Goal: Contribute content: Contribute content

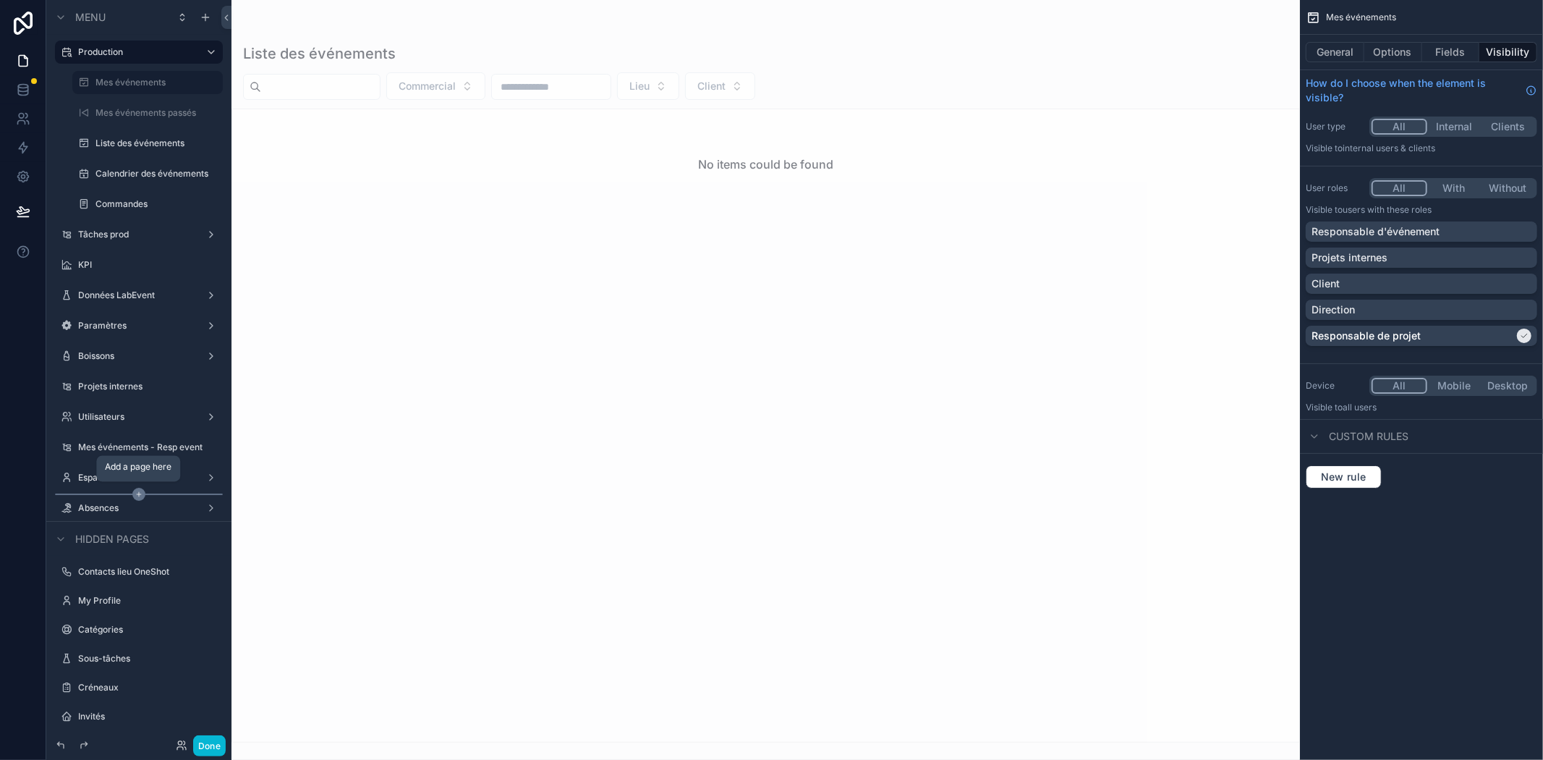
click at [141, 495] on icon "scrollable content" at bounding box center [138, 494] width 13 height 13
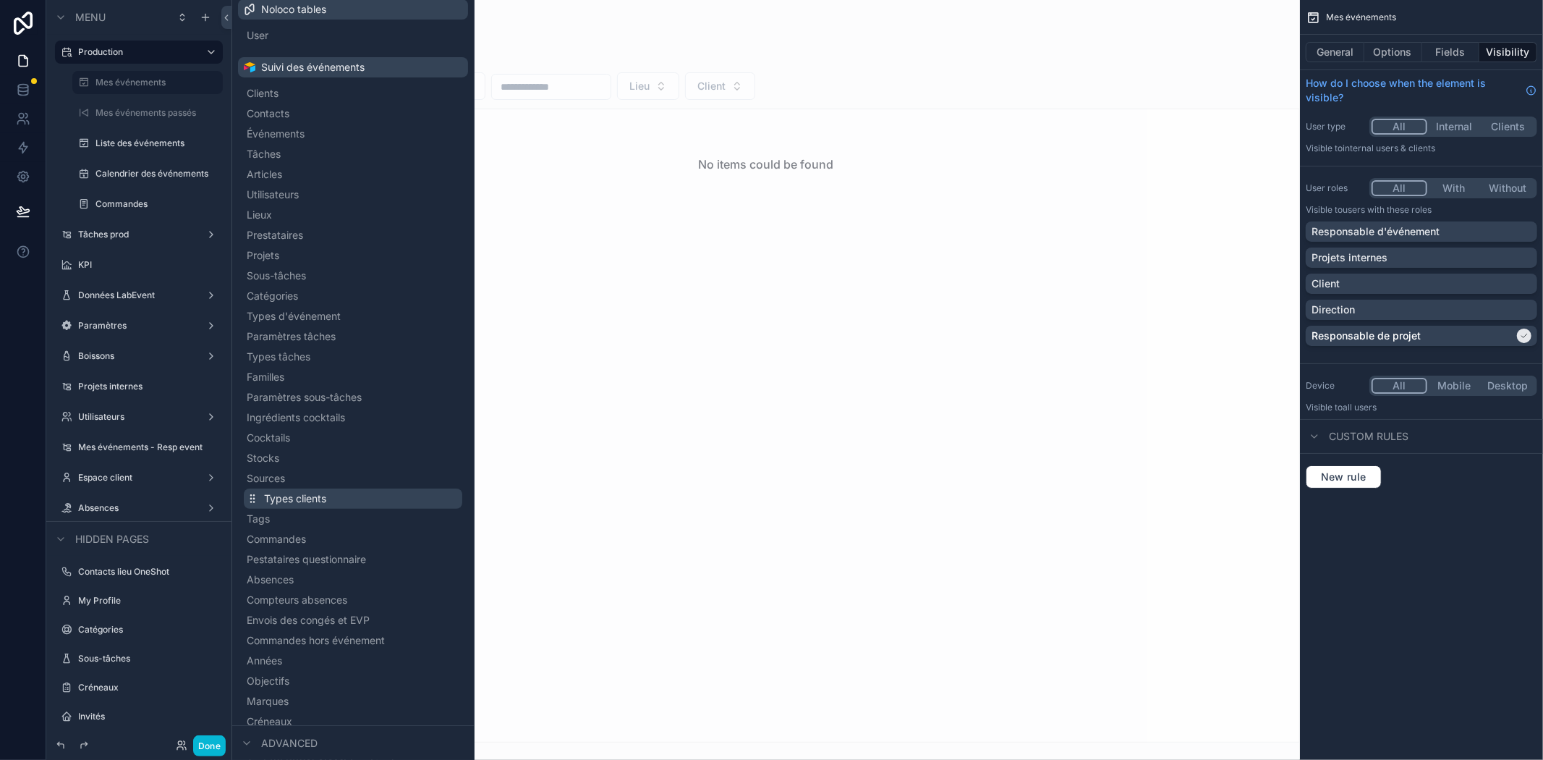
scroll to position [235, 0]
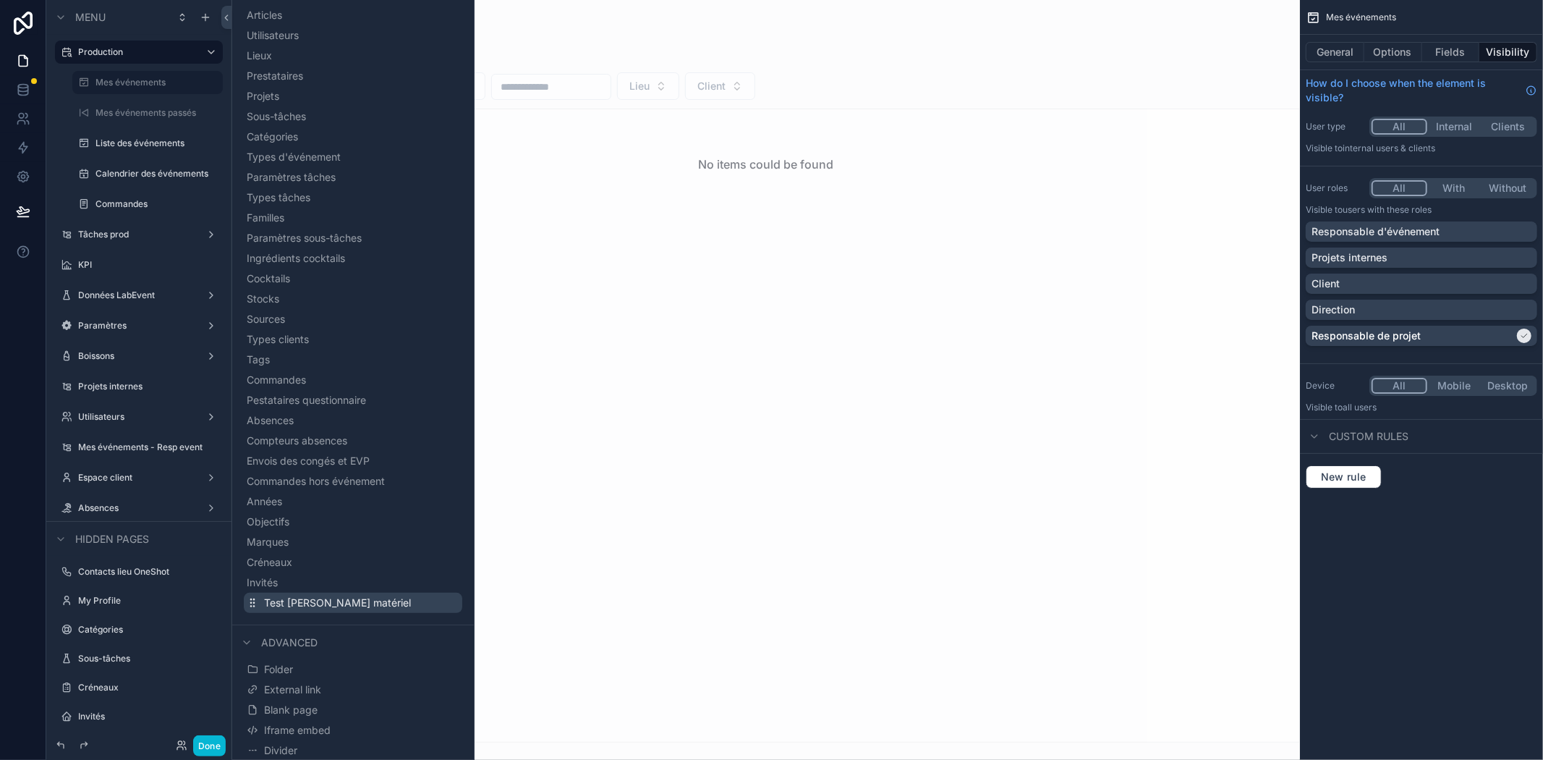
click at [352, 601] on span "Test [PERSON_NAME] matériel" at bounding box center [337, 603] width 147 height 14
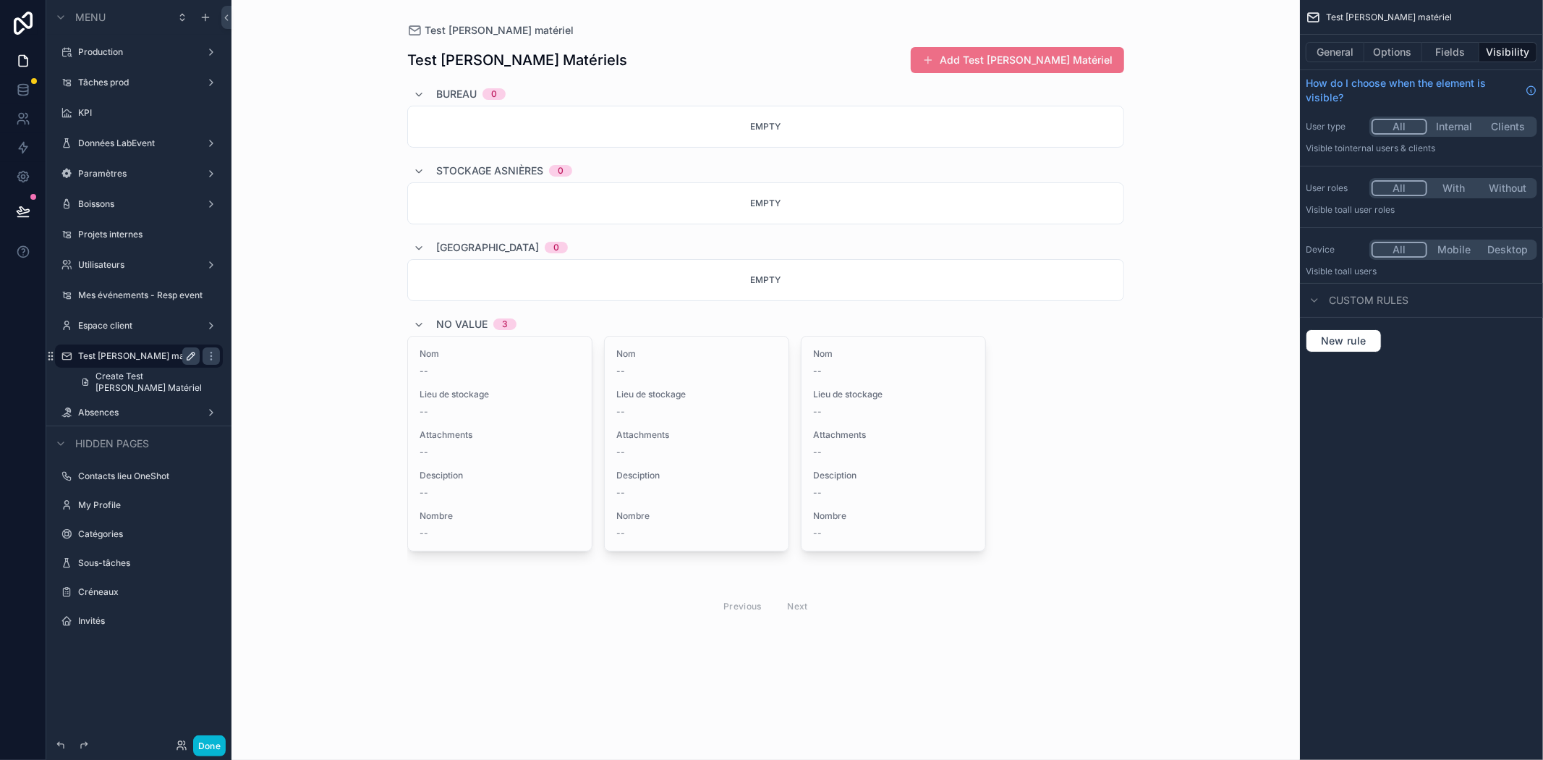
click at [192, 359] on icon "scrollable content" at bounding box center [191, 356] width 12 height 12
click at [162, 360] on input "**********" at bounding box center [127, 355] width 98 height 17
click at [91, 355] on input "**********" at bounding box center [127, 355] width 98 height 17
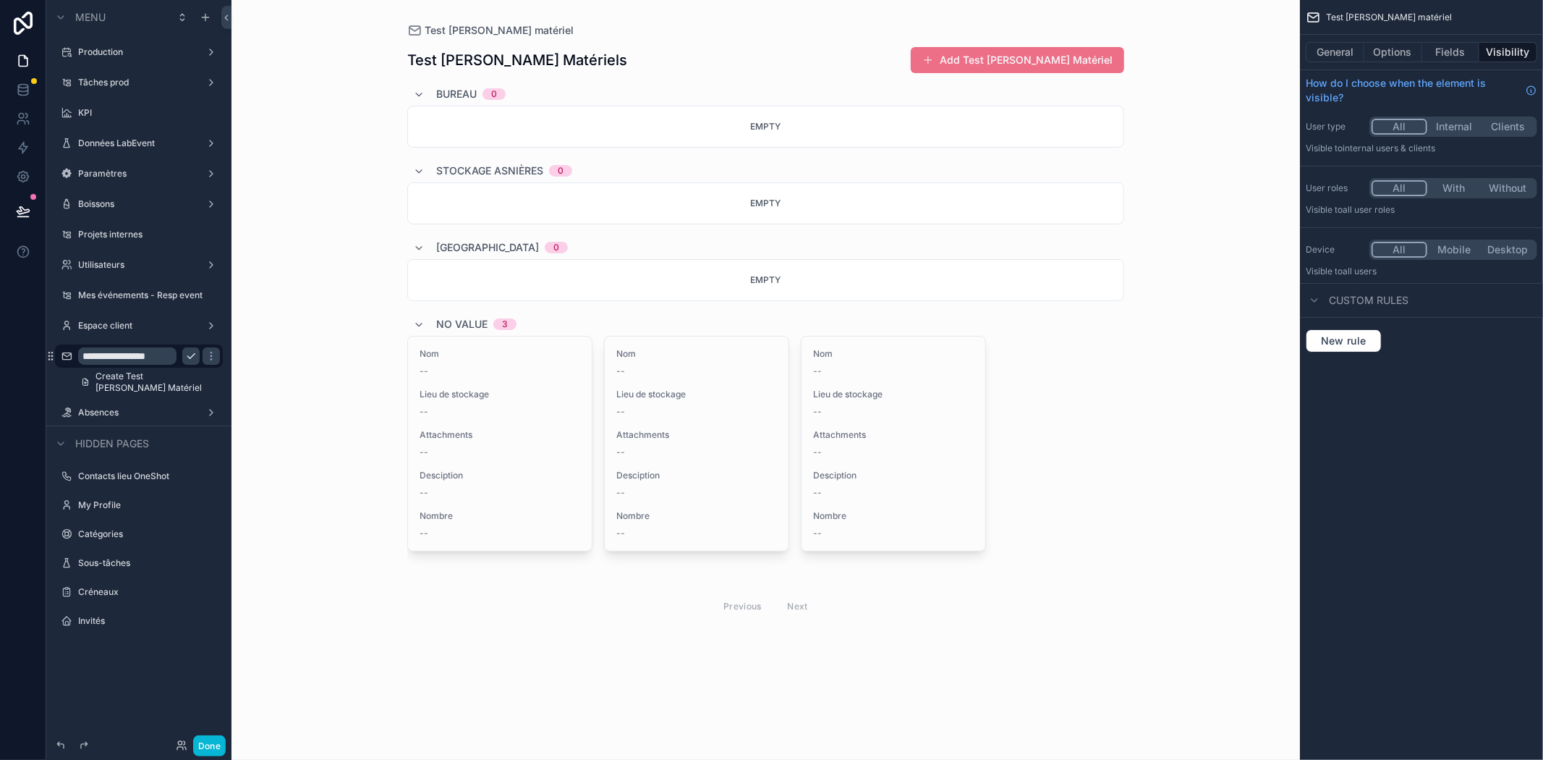
type input "**********"
click at [190, 351] on icon "scrollable content" at bounding box center [191, 356] width 12 height 12
click at [983, 64] on div "scrollable content" at bounding box center [766, 334] width 740 height 669
click at [975, 62] on button "Add Test [PERSON_NAME] Matériel" at bounding box center [1017, 60] width 213 height 26
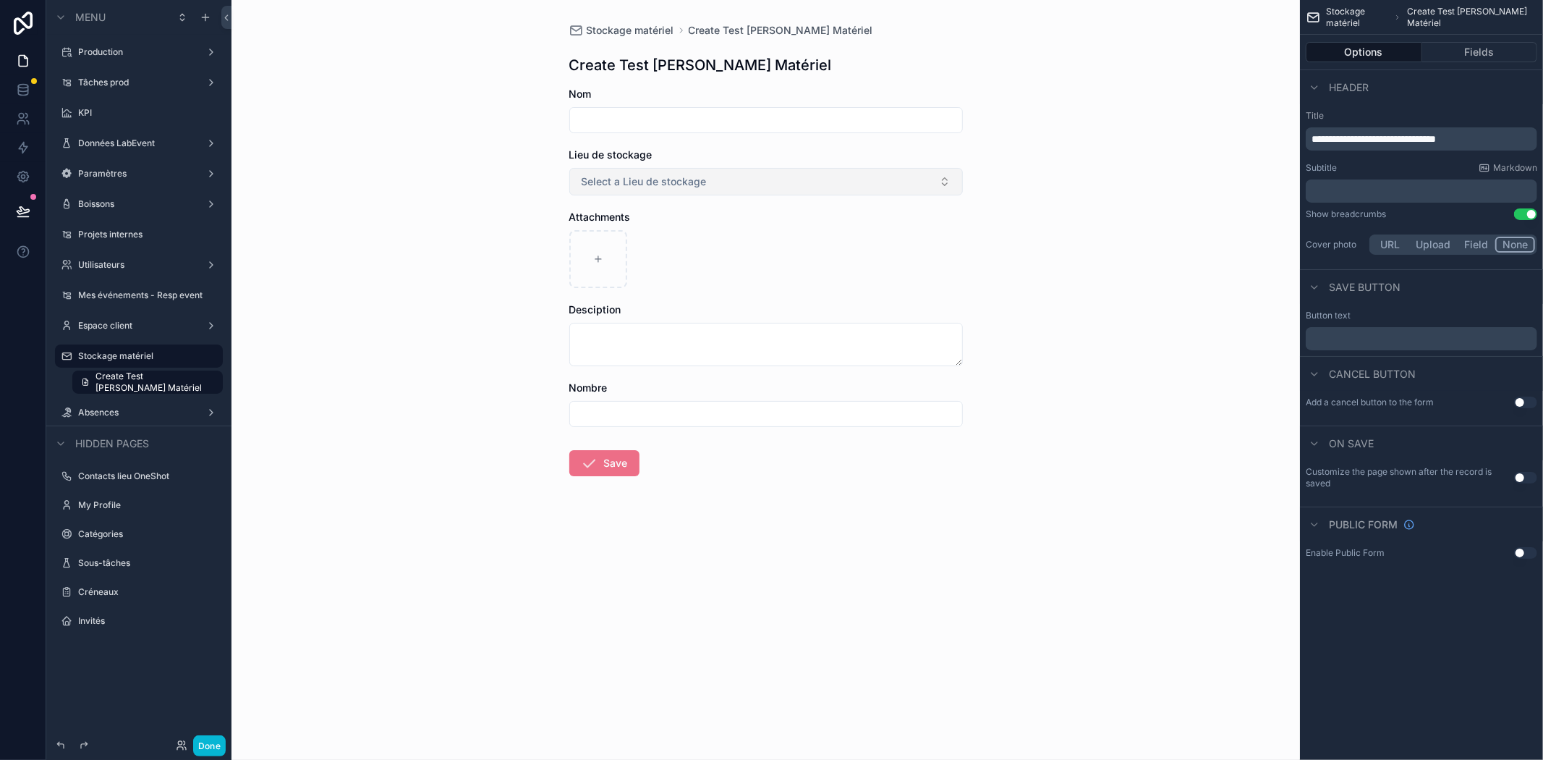
click at [635, 185] on span "Select a Lieu de stockage" at bounding box center [644, 181] width 125 height 14
click at [1105, 255] on div "Stockage matériel Create Test [PERSON_NAME] Matériel Create Test [PERSON_NAME] …" at bounding box center [766, 380] width 1069 height 760
click at [635, 416] on input "scrollable content" at bounding box center [766, 414] width 392 height 20
click at [721, 516] on form "Nom Lieu de stockage Select a Lieu de stockage Attachments Desciption Nombre Sa…" at bounding box center [766, 328] width 394 height 482
click at [625, 418] on input "scrollable content" at bounding box center [766, 414] width 392 height 20
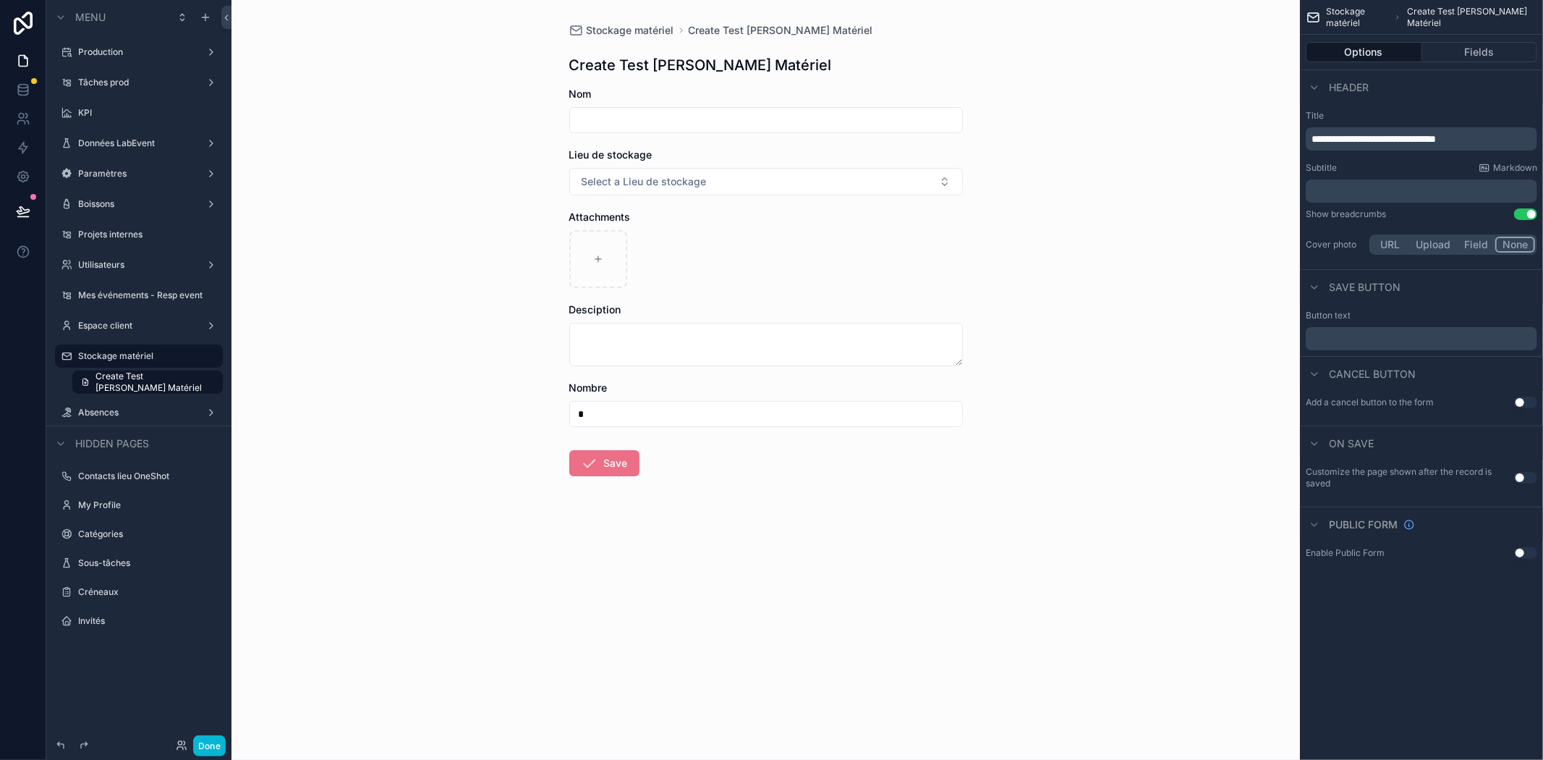
type input "*"
click at [724, 479] on form "Nom Lieu de stockage Select a Lieu de stockage Attachments Desciption Nombre * …" at bounding box center [766, 328] width 394 height 482
click at [135, 373] on span "Create Test [PERSON_NAME] Matériel" at bounding box center [155, 381] width 119 height 23
click at [114, 350] on label "Stockage matériel" at bounding box center [136, 356] width 116 height 12
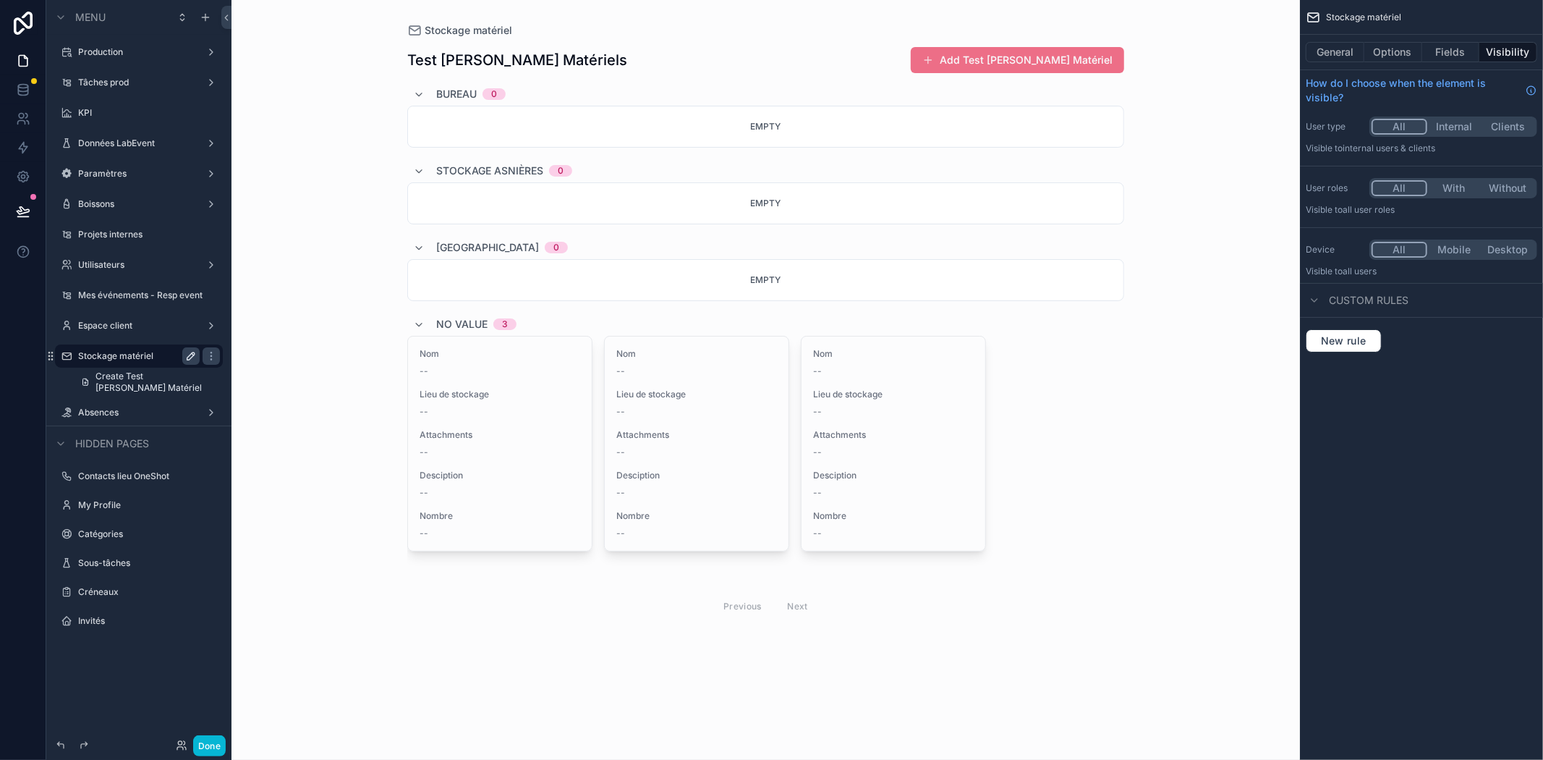
click at [708, 67] on div "Test [PERSON_NAME] Matériels Add Test [PERSON_NAME] Matériel" at bounding box center [765, 59] width 717 height 27
click at [564, 67] on h1 "Test [PERSON_NAME] Matériels" at bounding box center [517, 60] width 220 height 20
click at [143, 378] on span "Create Test [PERSON_NAME] Matériel" at bounding box center [155, 381] width 119 height 23
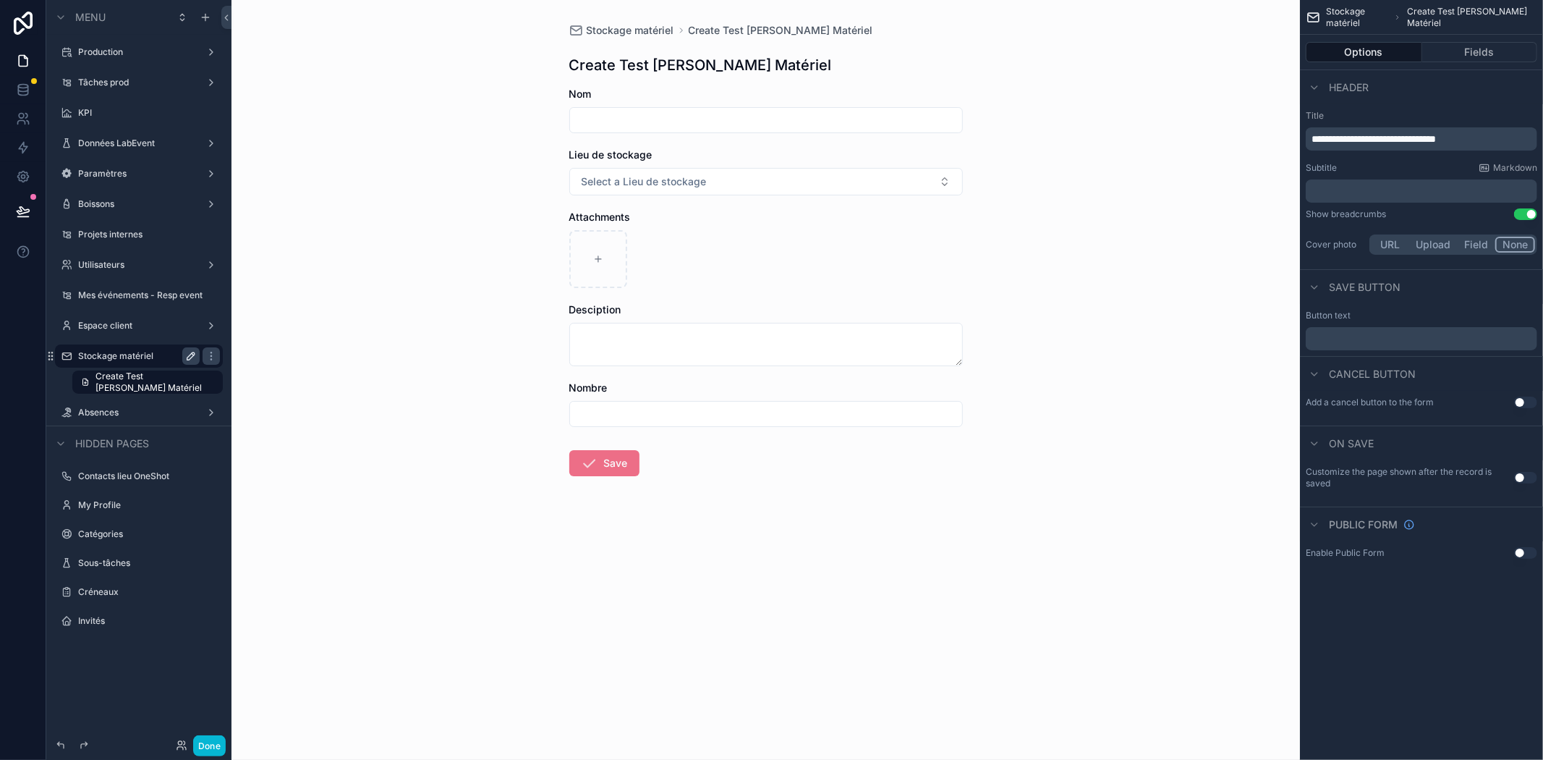
click at [139, 352] on label "Stockage matériel" at bounding box center [136, 356] width 116 height 12
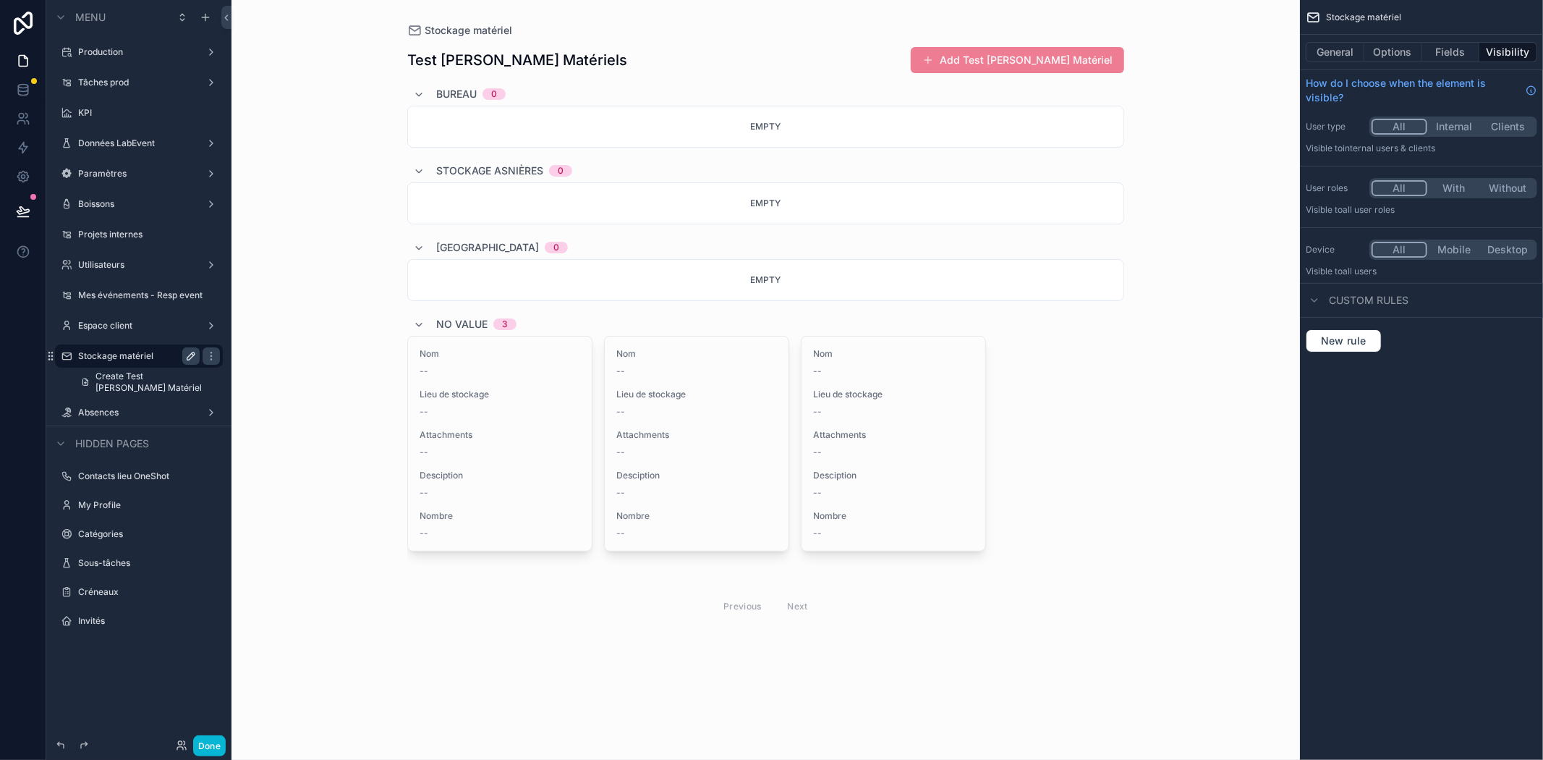
click at [994, 63] on button "Add Test [PERSON_NAME] Matériel" at bounding box center [1017, 60] width 213 height 26
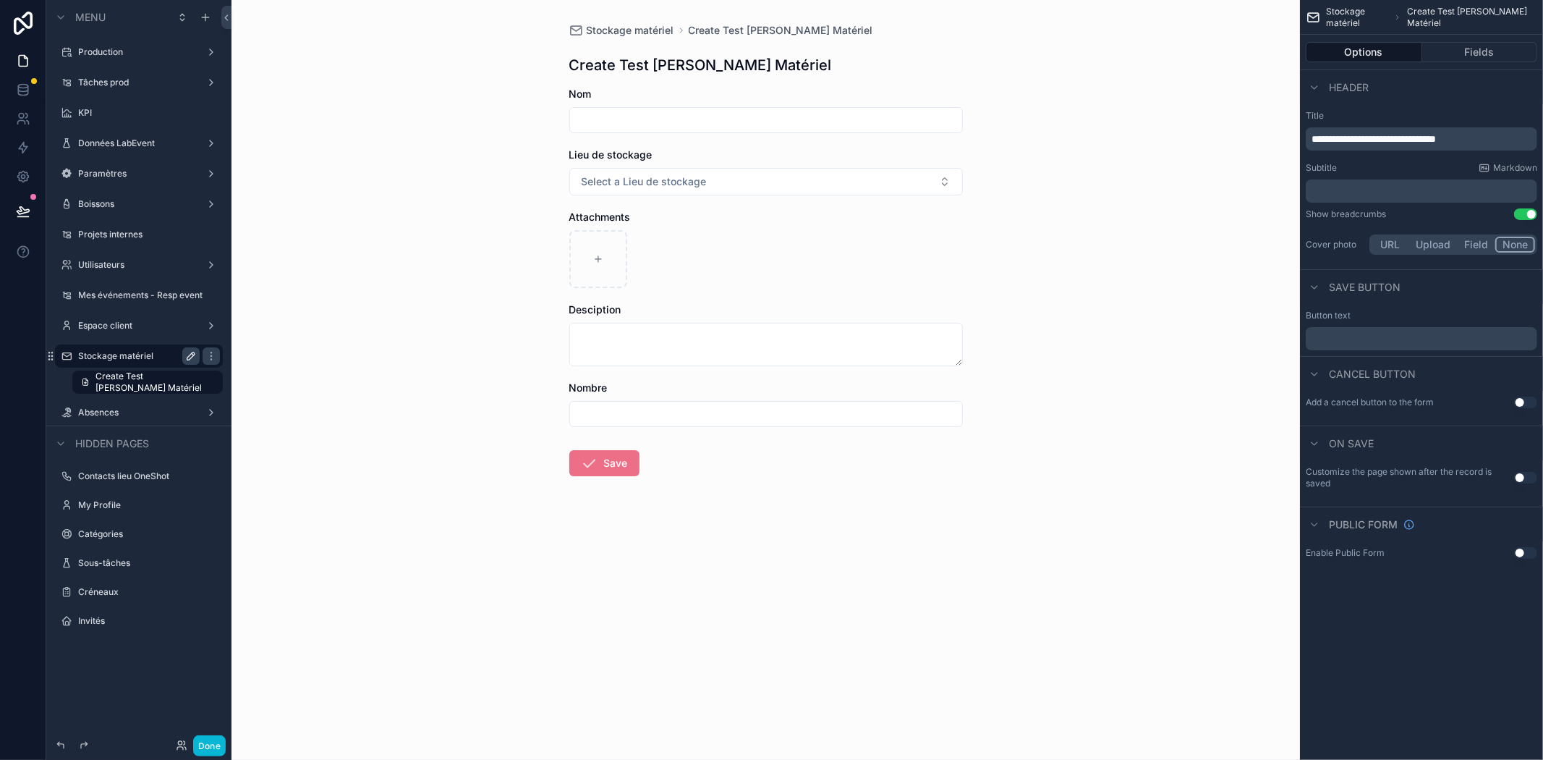
click at [652, 124] on input "scrollable content" at bounding box center [766, 120] width 392 height 20
type input "*******"
click at [639, 181] on span "Select a Lieu de stockage" at bounding box center [644, 181] width 125 height 14
click at [604, 235] on div "Bureau" at bounding box center [603, 239] width 30 height 13
click at [609, 249] on div "scrollable content" at bounding box center [598, 259] width 58 height 58
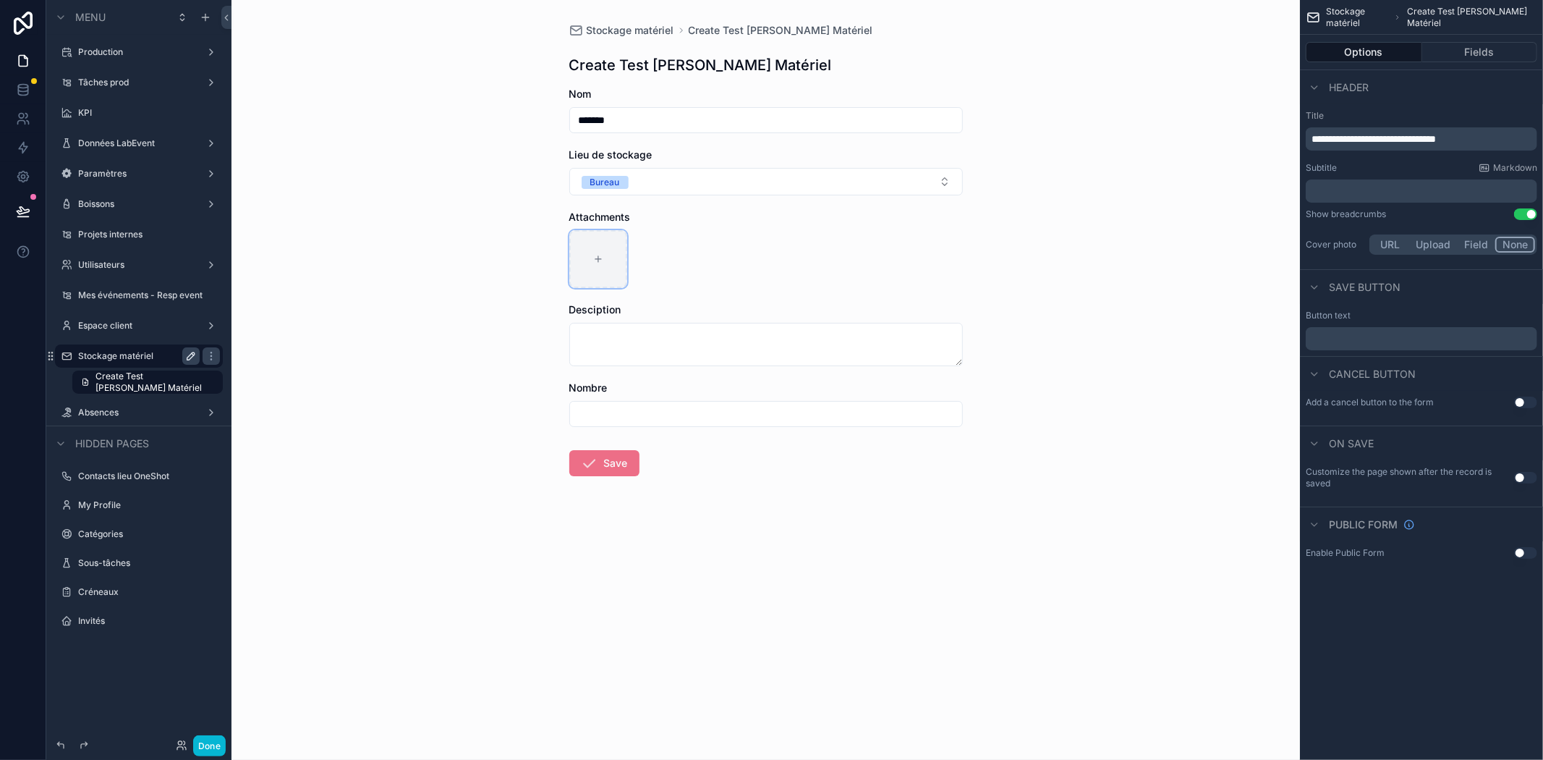
type input "**********"
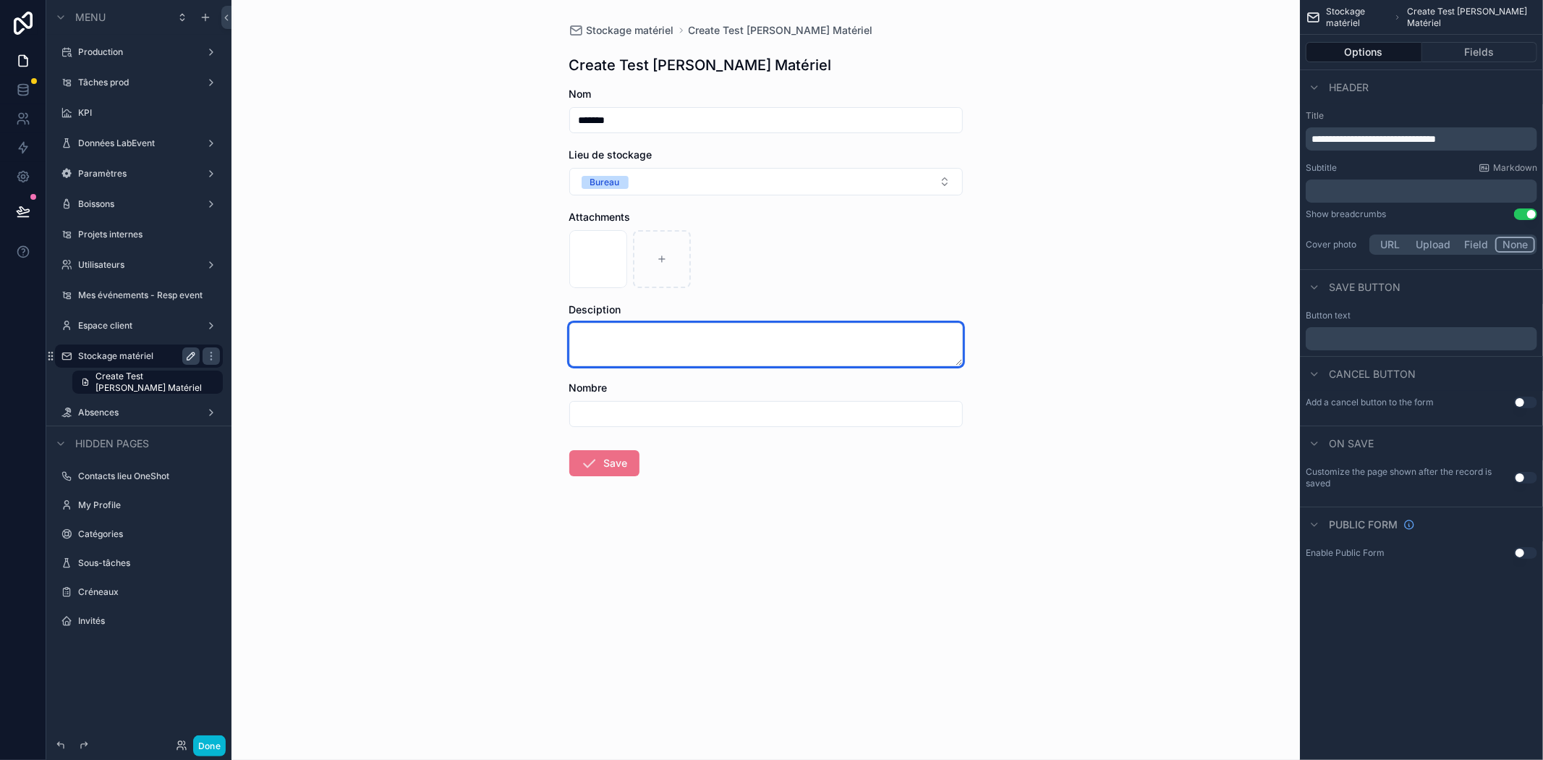
click at [619, 348] on textarea "scrollable content" at bounding box center [766, 344] width 394 height 43
type textarea "**********"
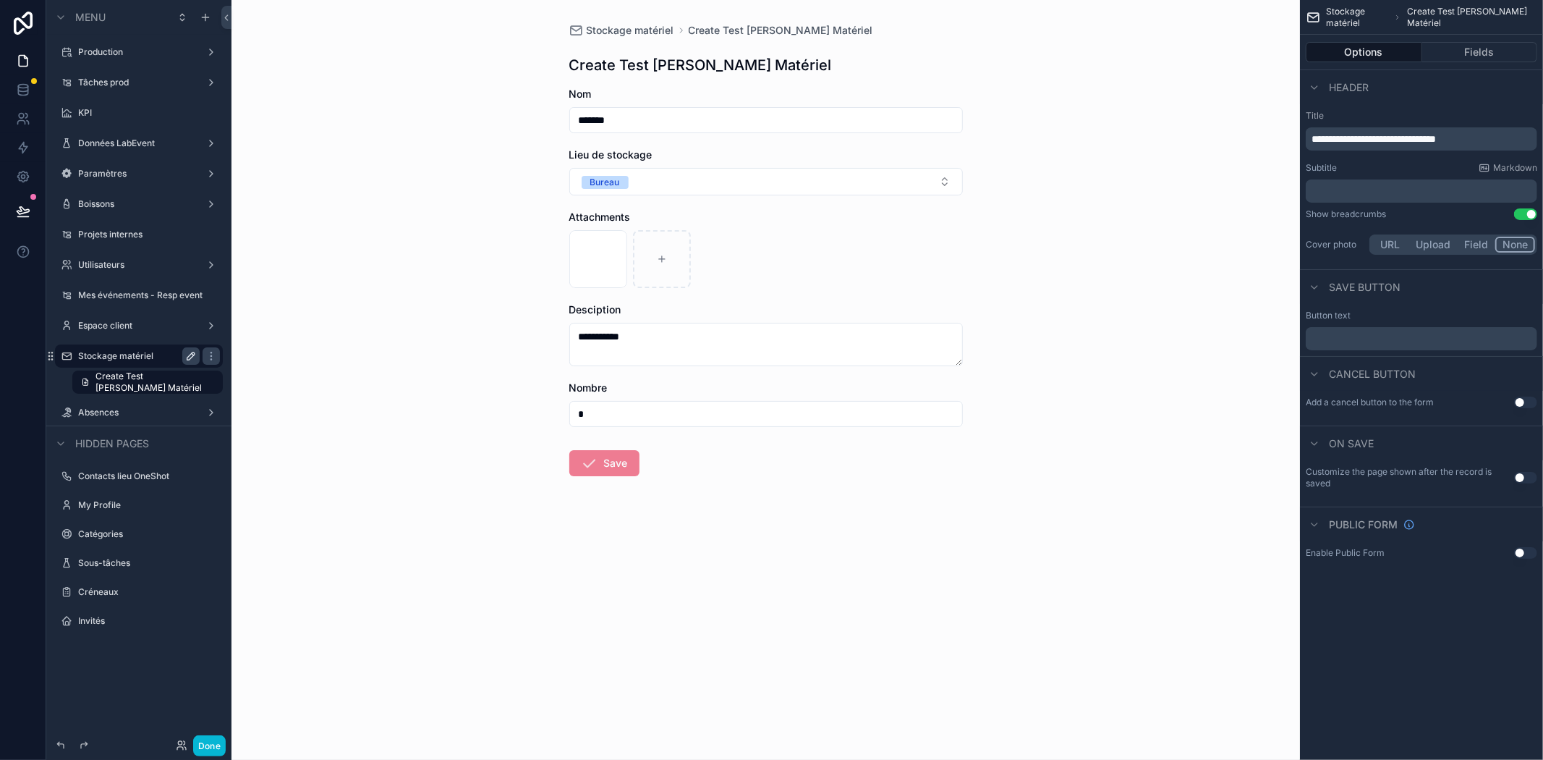
type input "*"
click at [596, 464] on icon "scrollable content" at bounding box center [589, 462] width 17 height 17
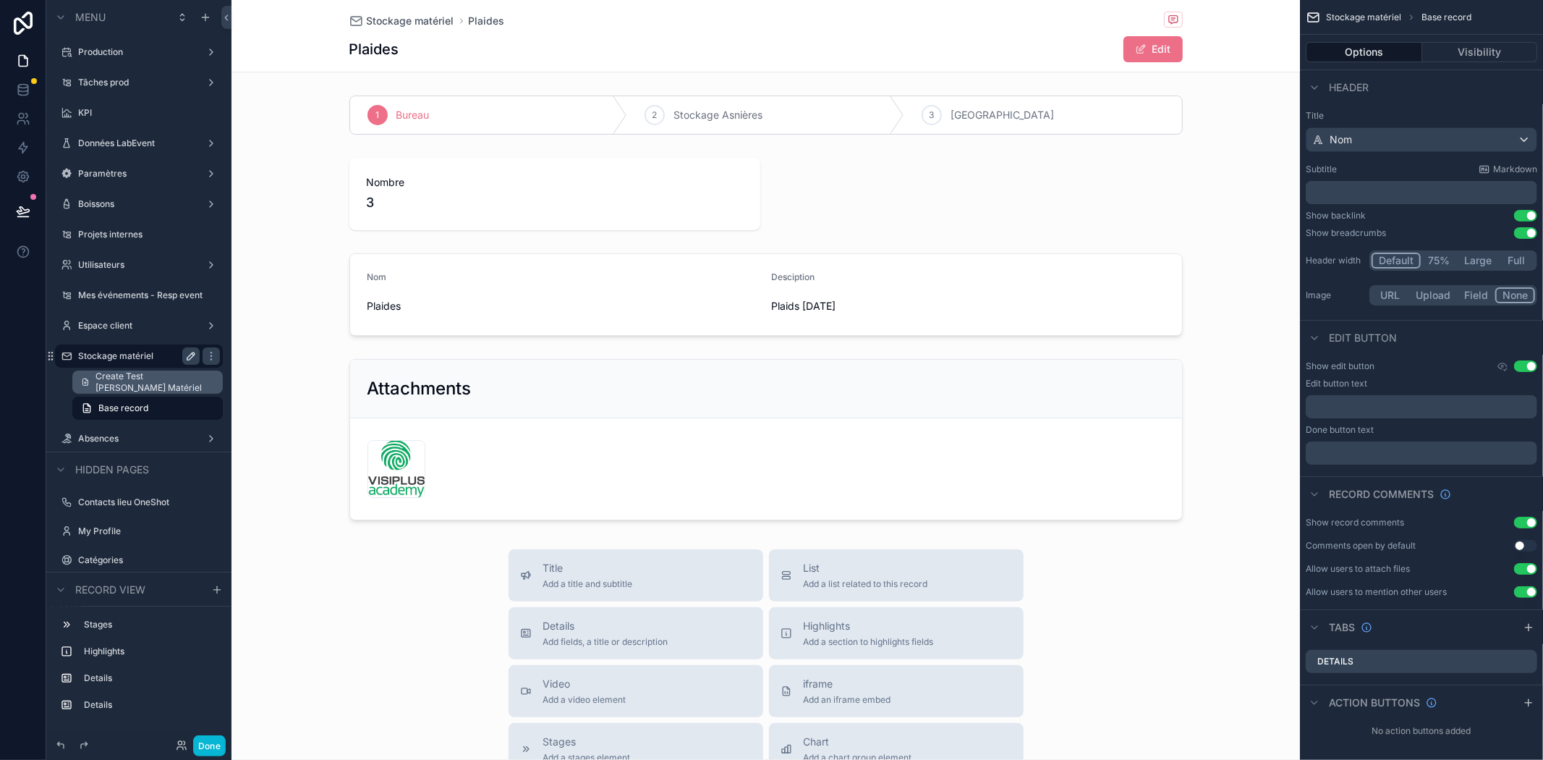
click at [136, 385] on span "Create Test [PERSON_NAME] Matériel" at bounding box center [155, 381] width 119 height 23
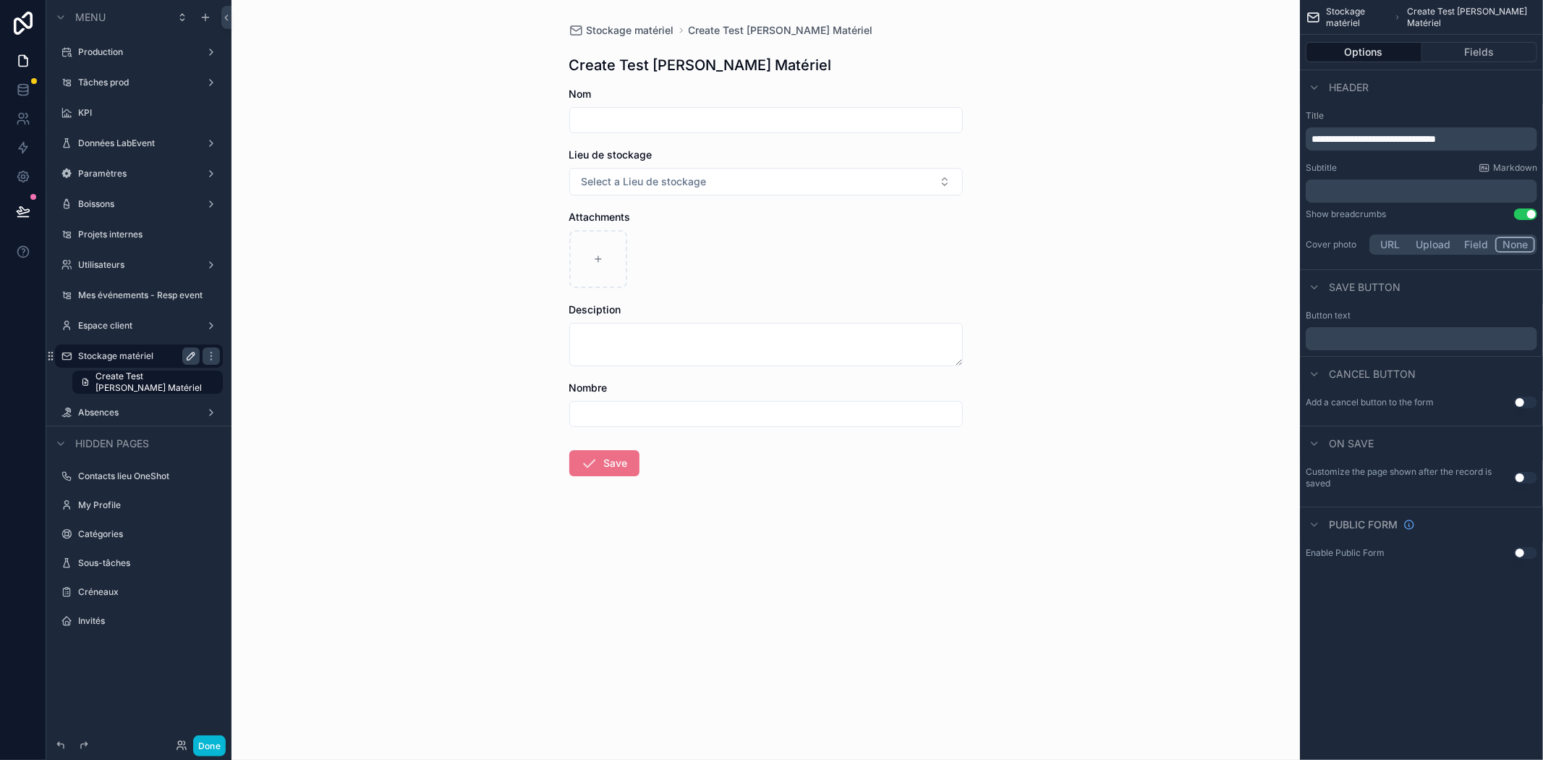
click at [121, 357] on label "Stockage matériel" at bounding box center [136, 356] width 116 height 12
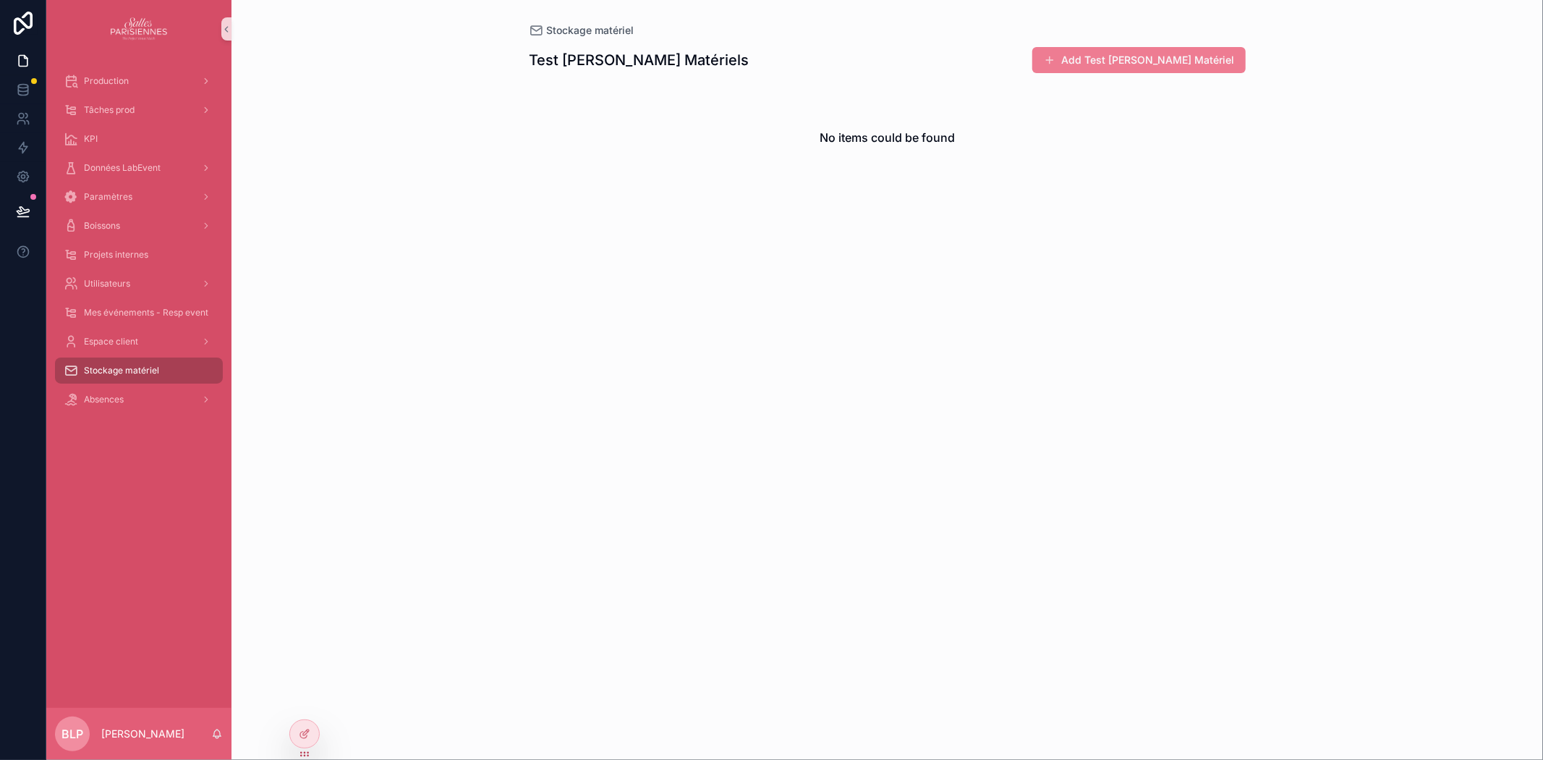
click at [1101, 62] on button "Add Test [PERSON_NAME] Matériel" at bounding box center [1139, 60] width 213 height 26
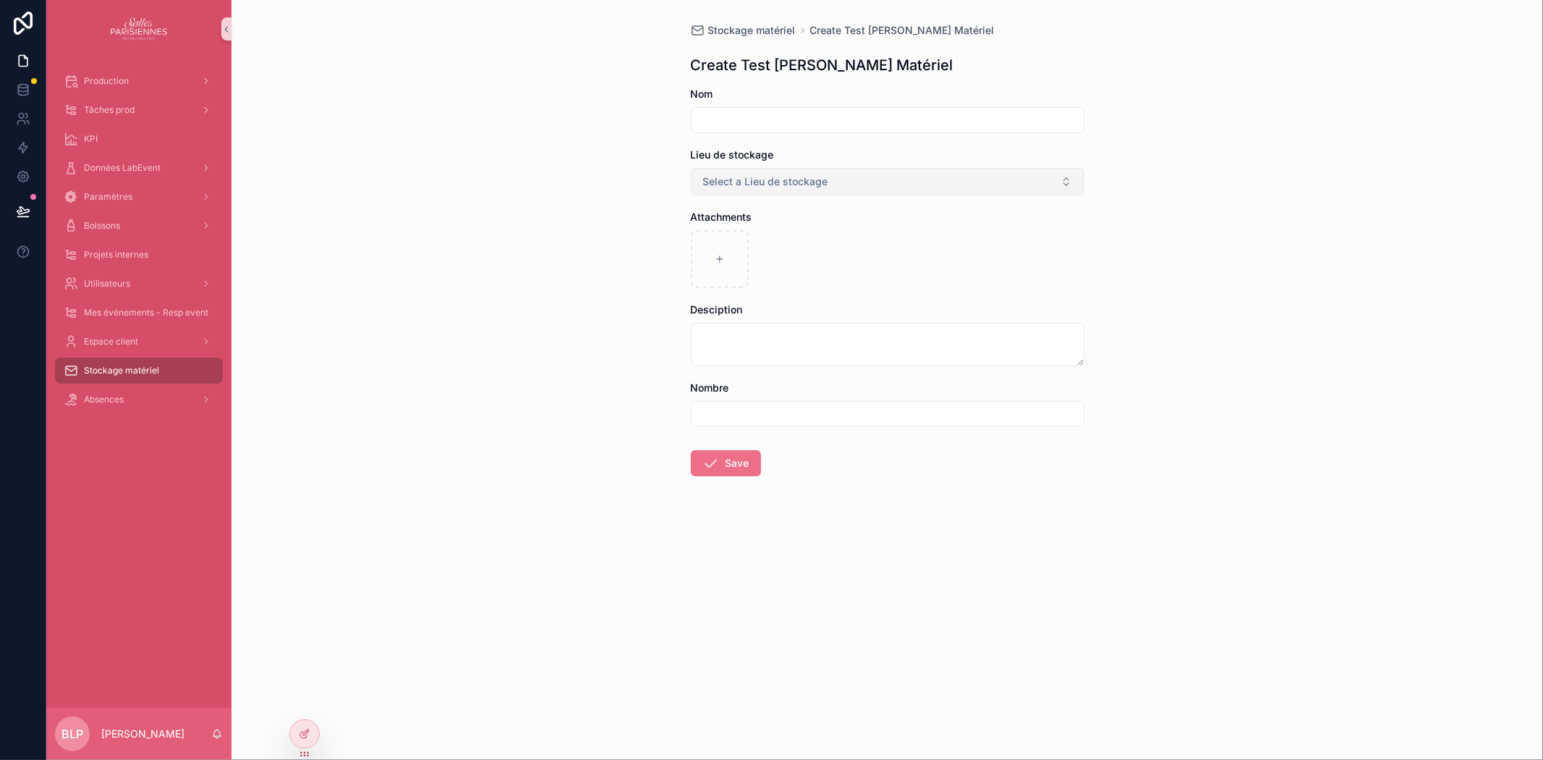
click at [724, 181] on span "Select a Lieu de stockage" at bounding box center [765, 181] width 125 height 14
click at [606, 242] on div "Stockage matériel Create Test Brendan Stock Matériel Create Test Brendan Stock …" at bounding box center [888, 380] width 1312 height 760
click at [762, 113] on input "scrollable content" at bounding box center [888, 120] width 392 height 20
click at [617, 233] on div "Stockage matériel Create Test Brendan Stock Matériel Create Test Brendan Stock …" at bounding box center [888, 380] width 1312 height 760
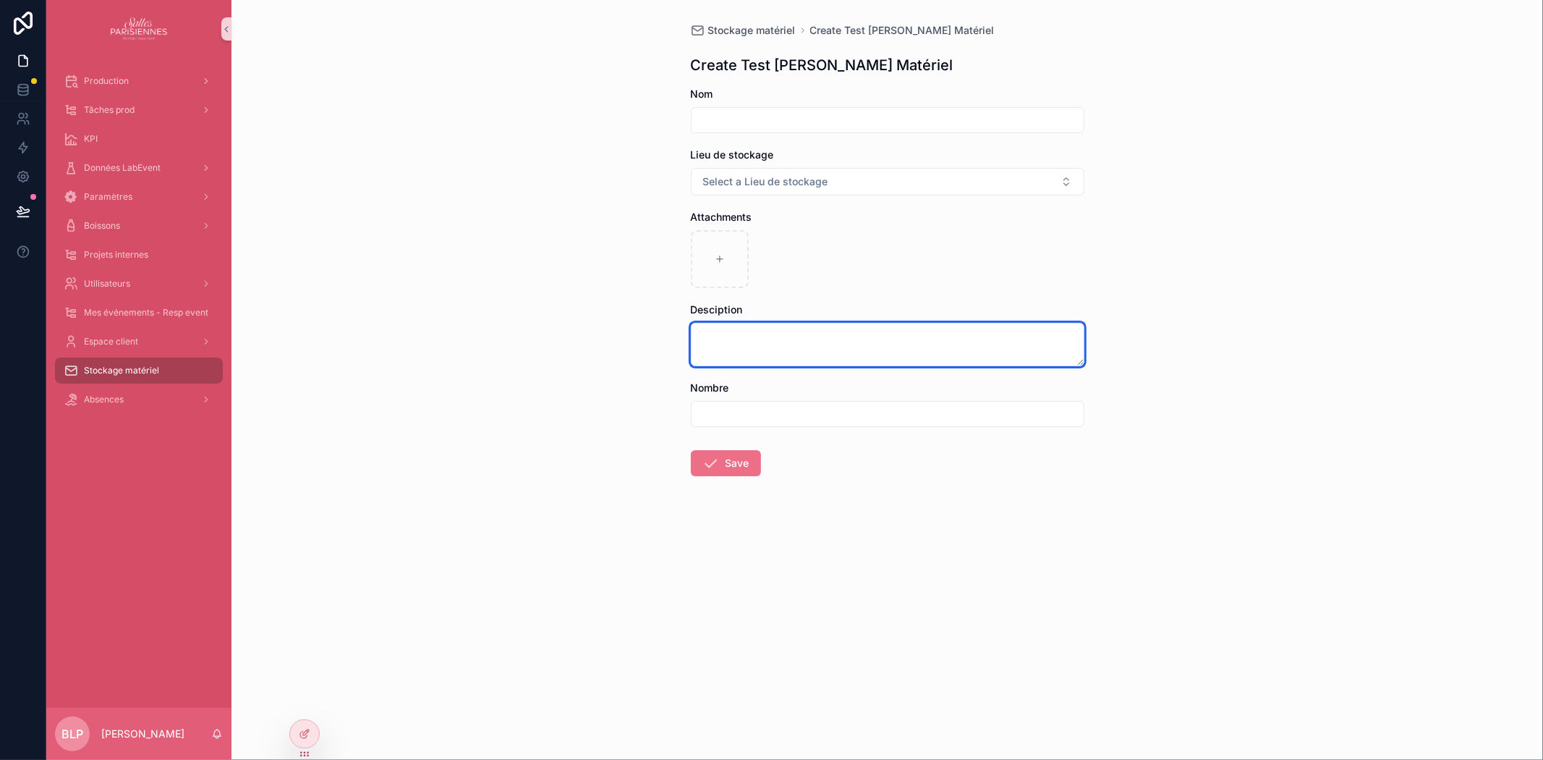
click at [758, 348] on textarea "scrollable content" at bounding box center [888, 344] width 394 height 43
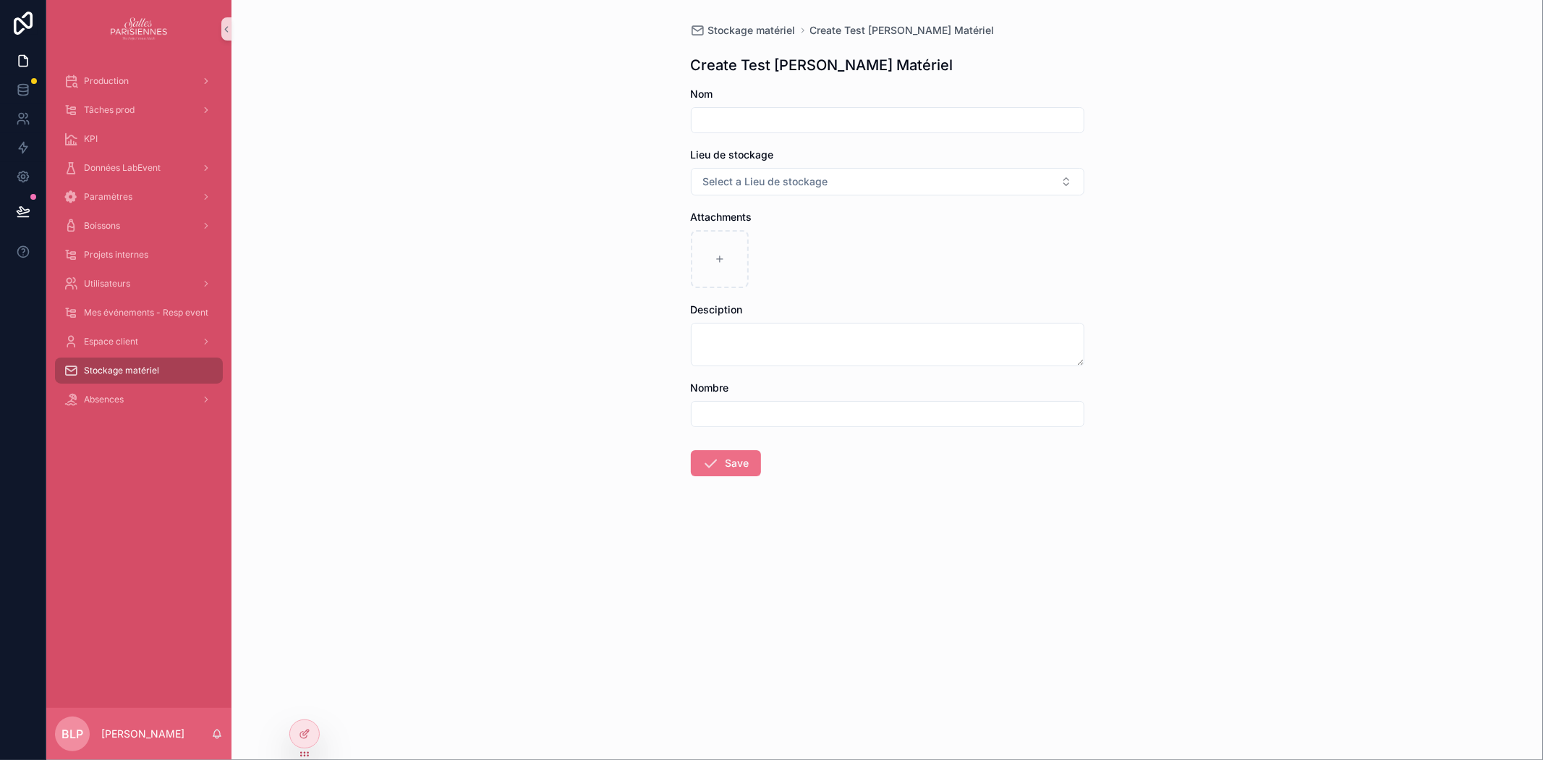
click at [590, 405] on div "Stockage matériel Create Test Brendan Stock Matériel Create Test Brendan Stock …" at bounding box center [888, 380] width 1312 height 760
click at [19, 88] on icon at bounding box center [23, 89] width 14 height 14
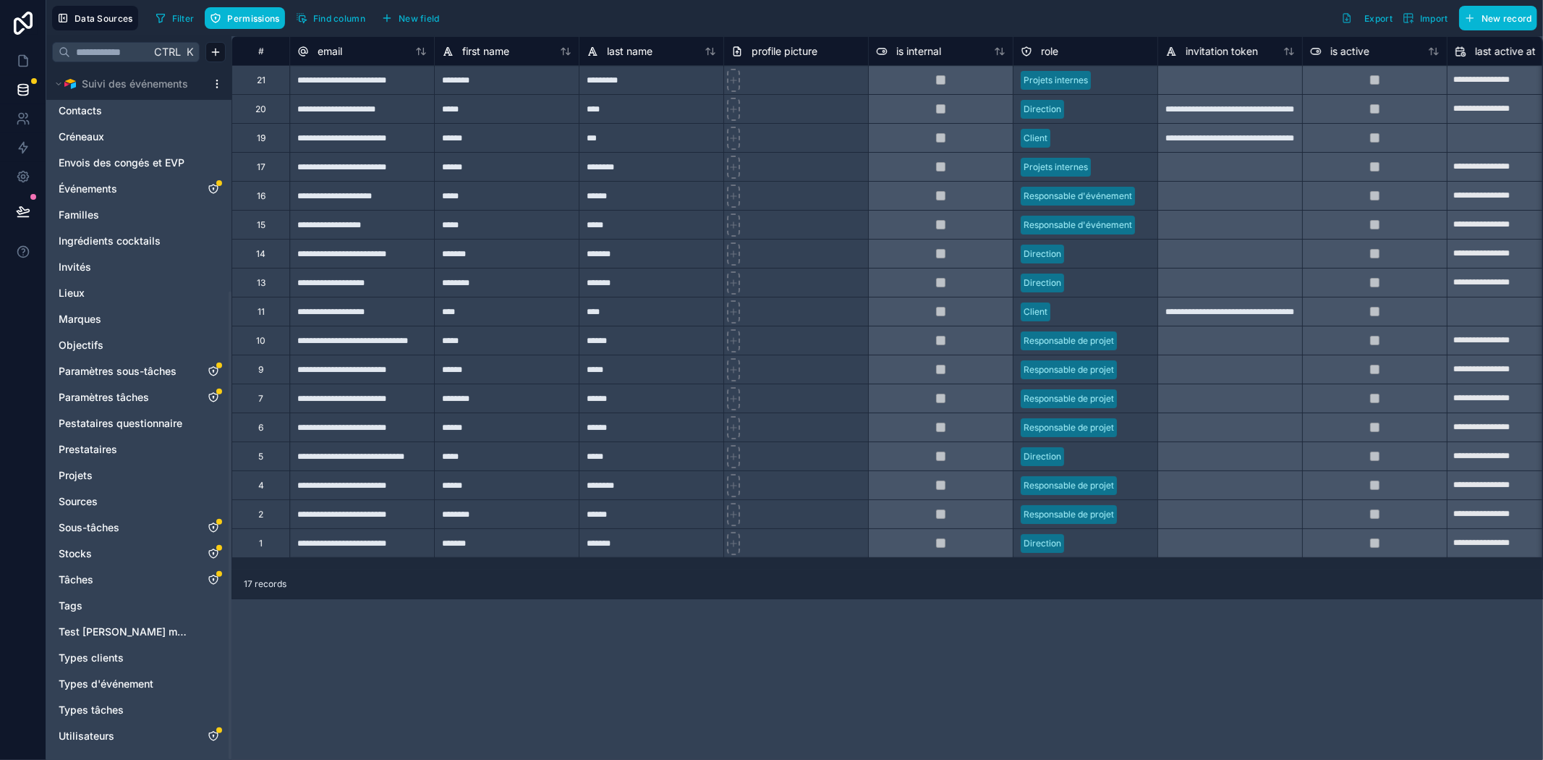
scroll to position [329, 0]
click at [100, 59] on input "text" at bounding box center [110, 52] width 80 height 26
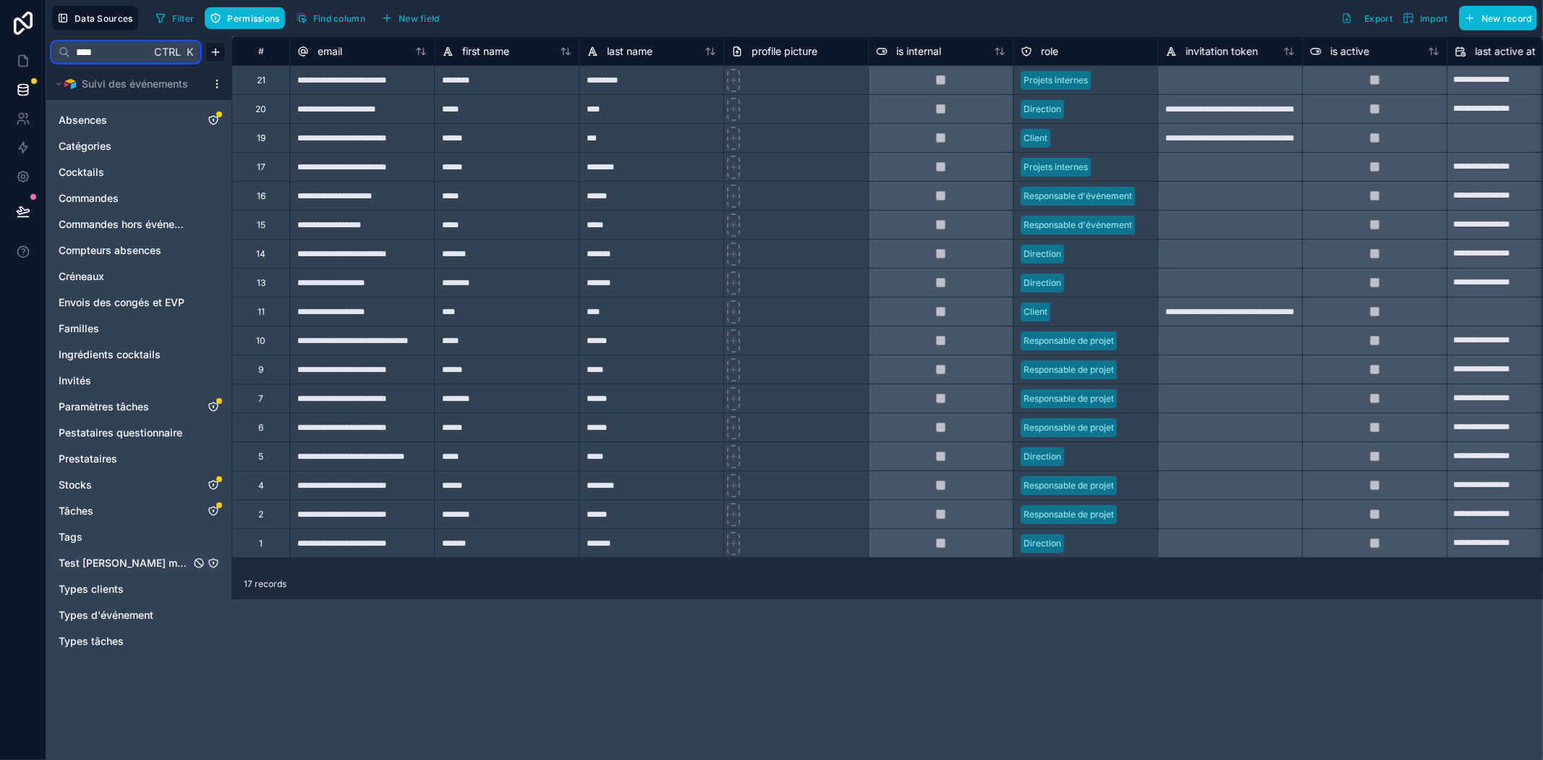
type input "****"
click at [139, 556] on span "Test [PERSON_NAME] matériel" at bounding box center [125, 563] width 132 height 14
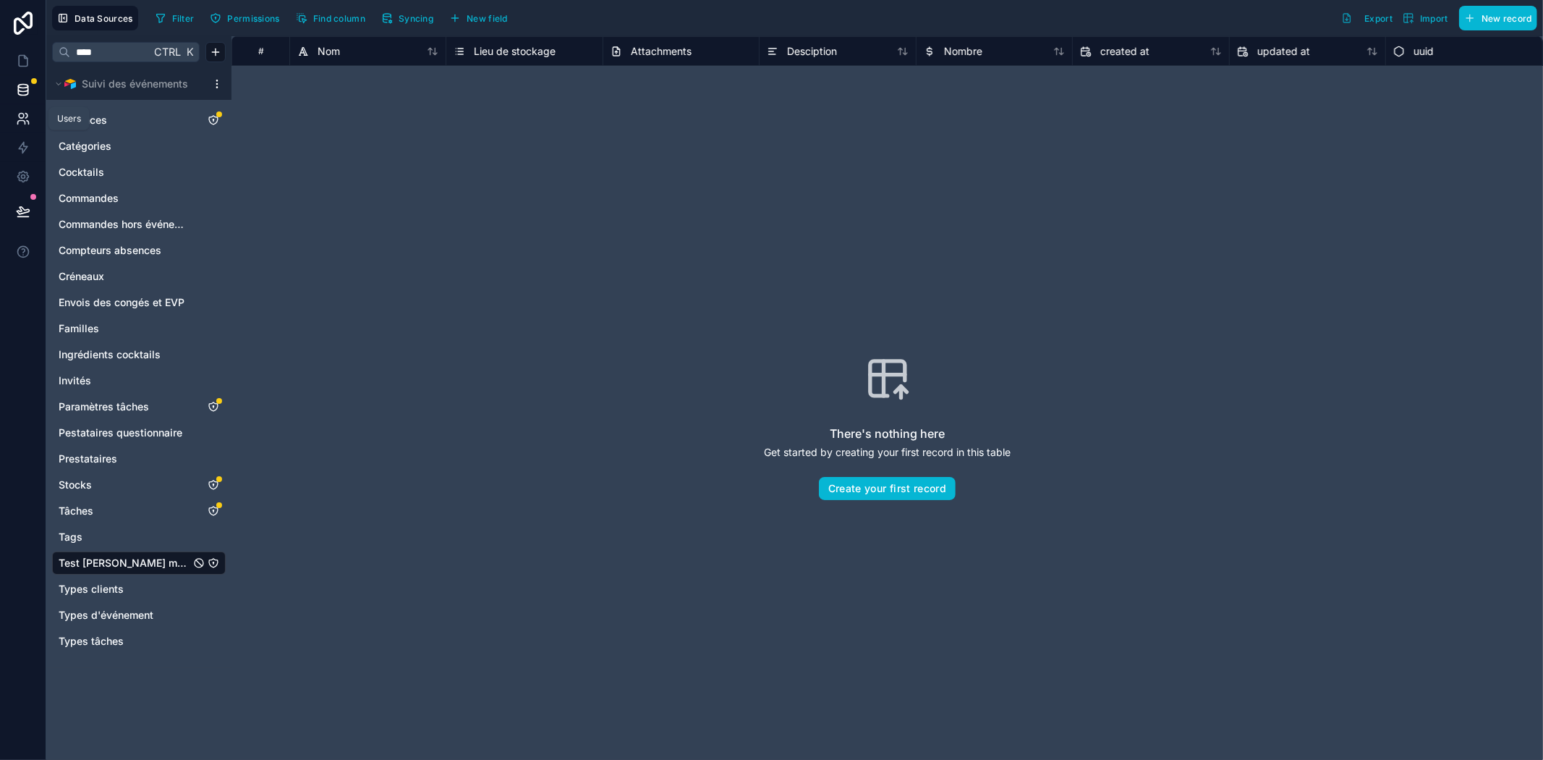
click at [18, 124] on icon at bounding box center [23, 118] width 14 height 14
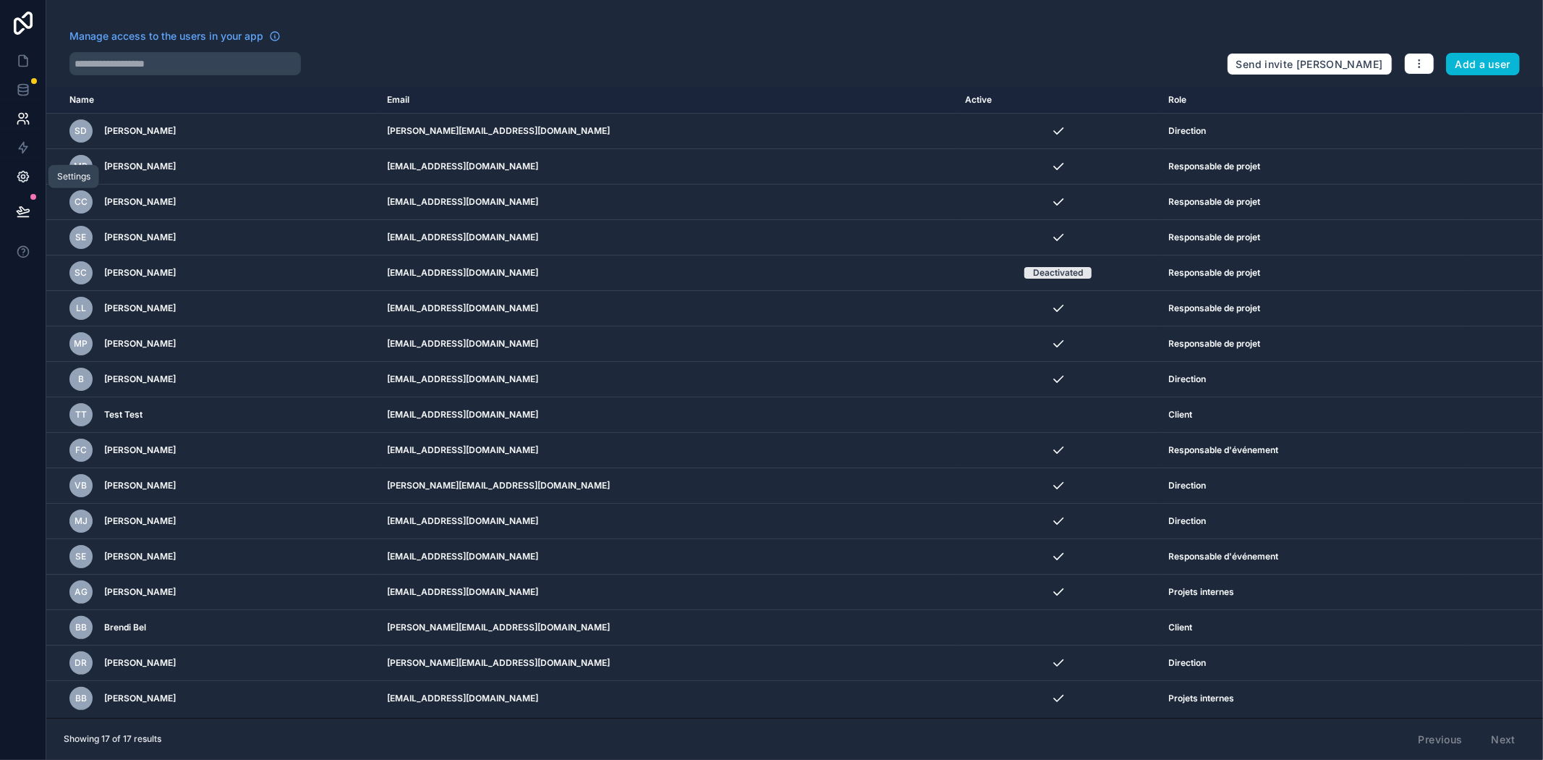
click at [25, 178] on icon at bounding box center [23, 176] width 14 height 14
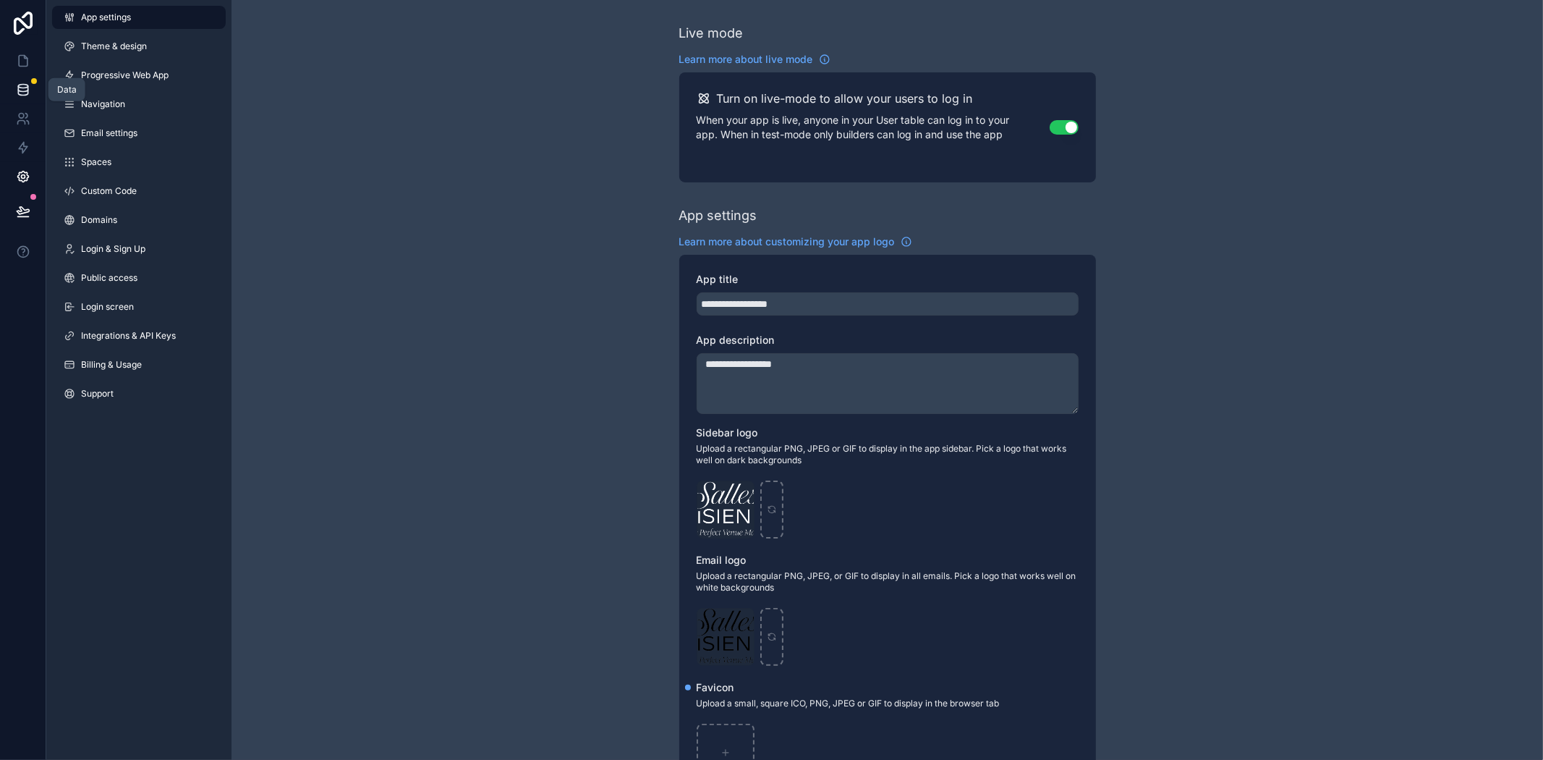
click at [23, 85] on icon at bounding box center [23, 89] width 14 height 14
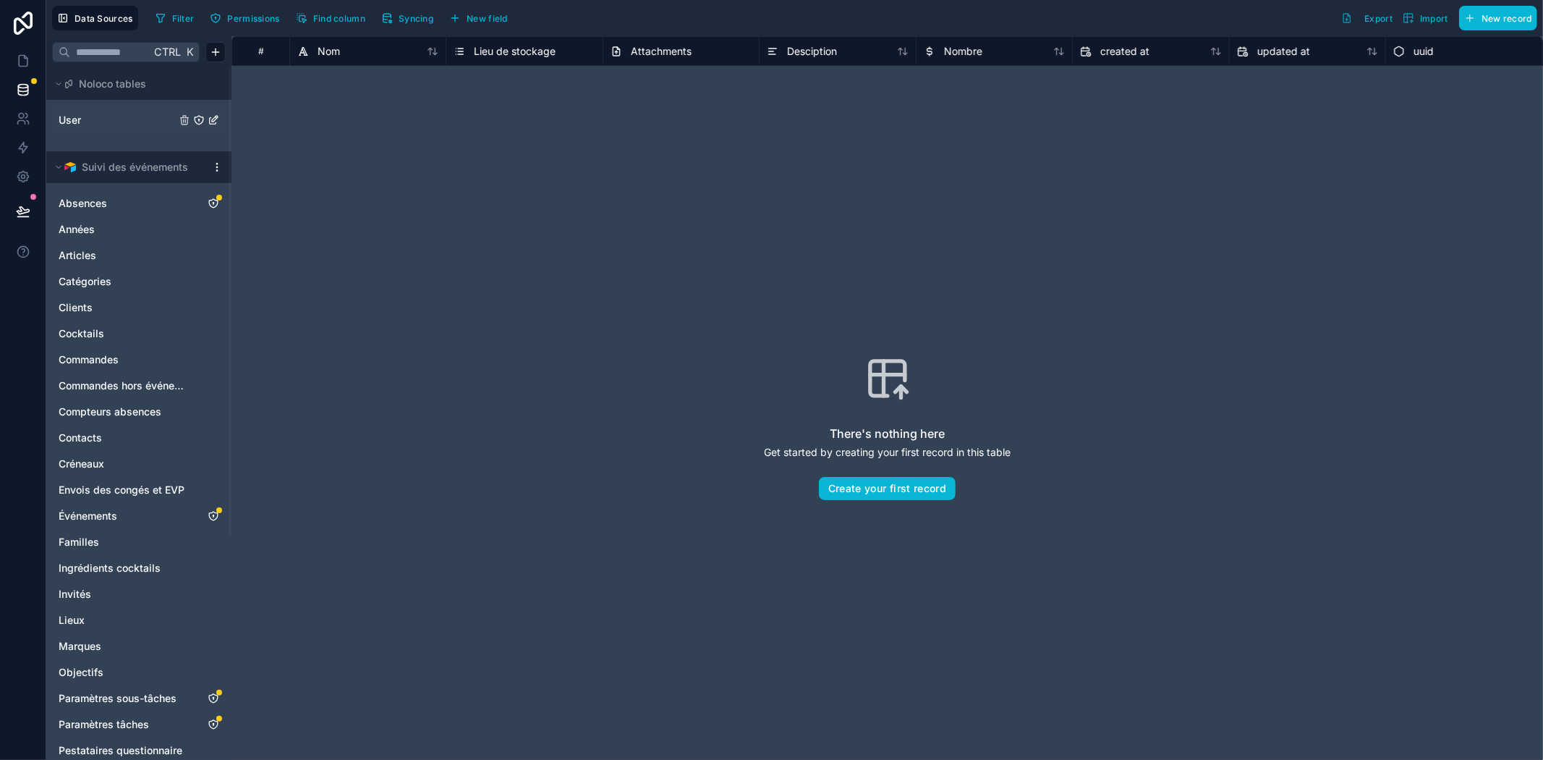
click at [92, 121] on link "User" at bounding box center [117, 120] width 117 height 14
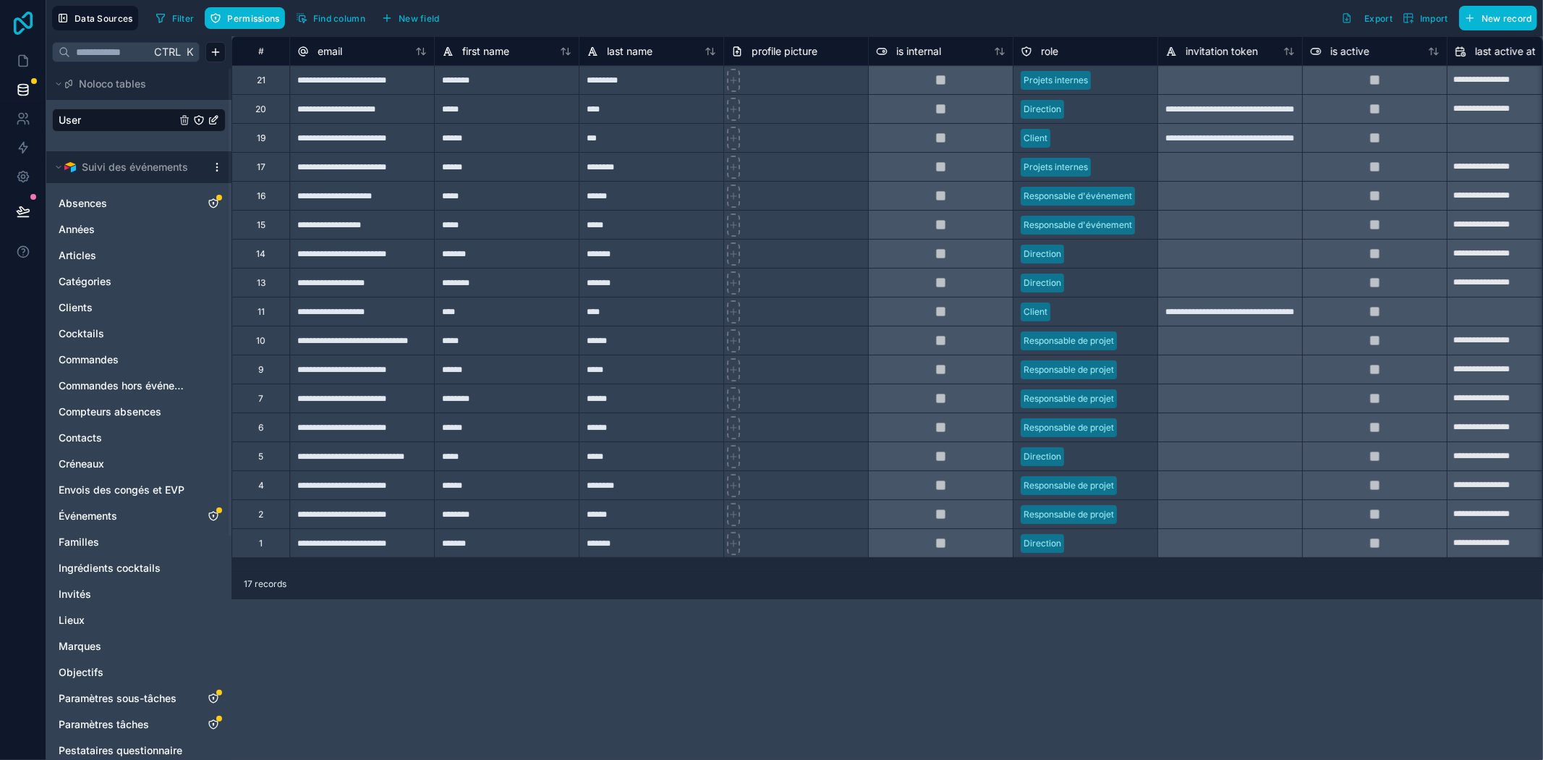
click at [31, 20] on icon at bounding box center [23, 23] width 19 height 23
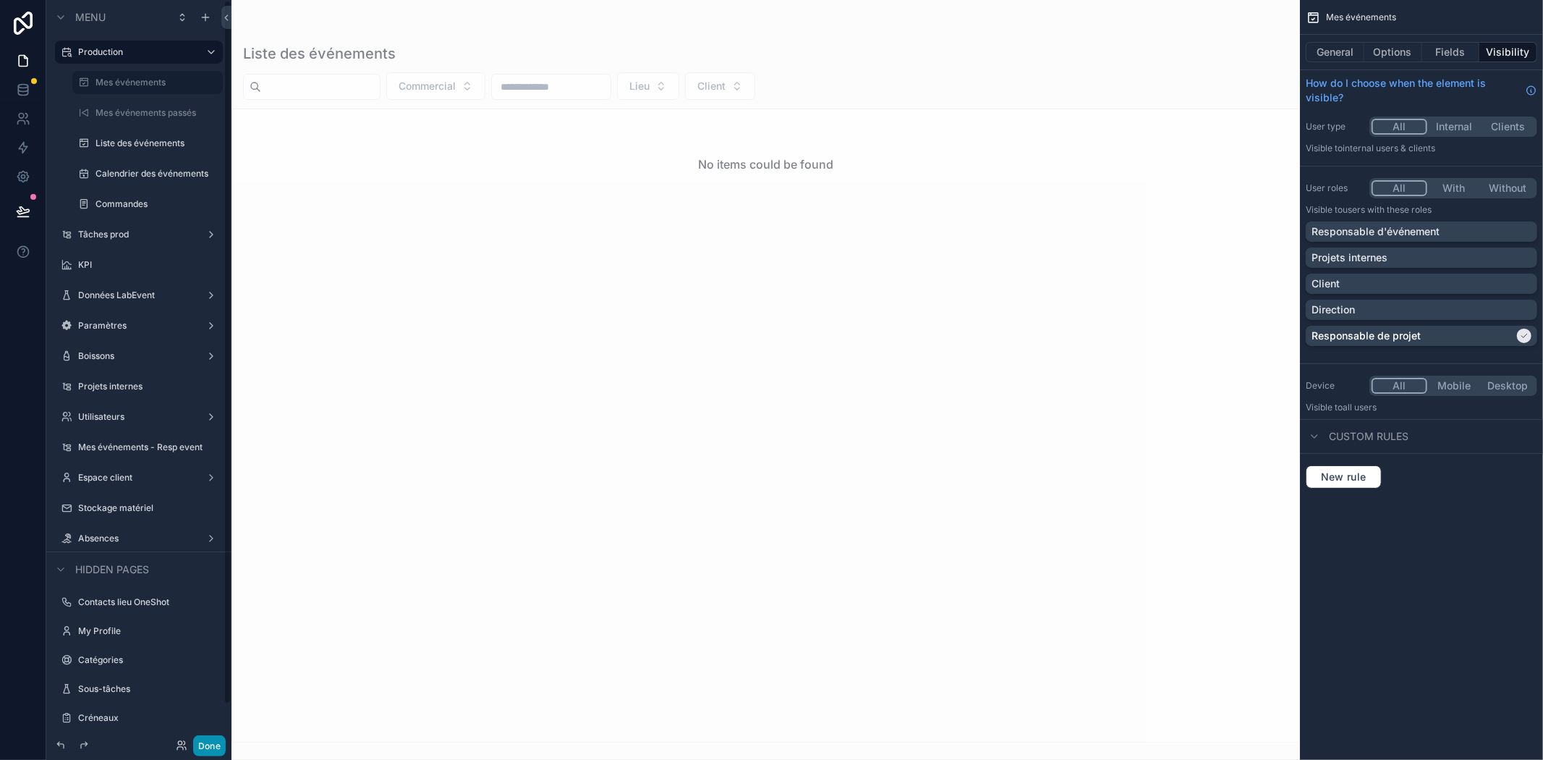
click at [217, 749] on button "Done" at bounding box center [209, 745] width 33 height 21
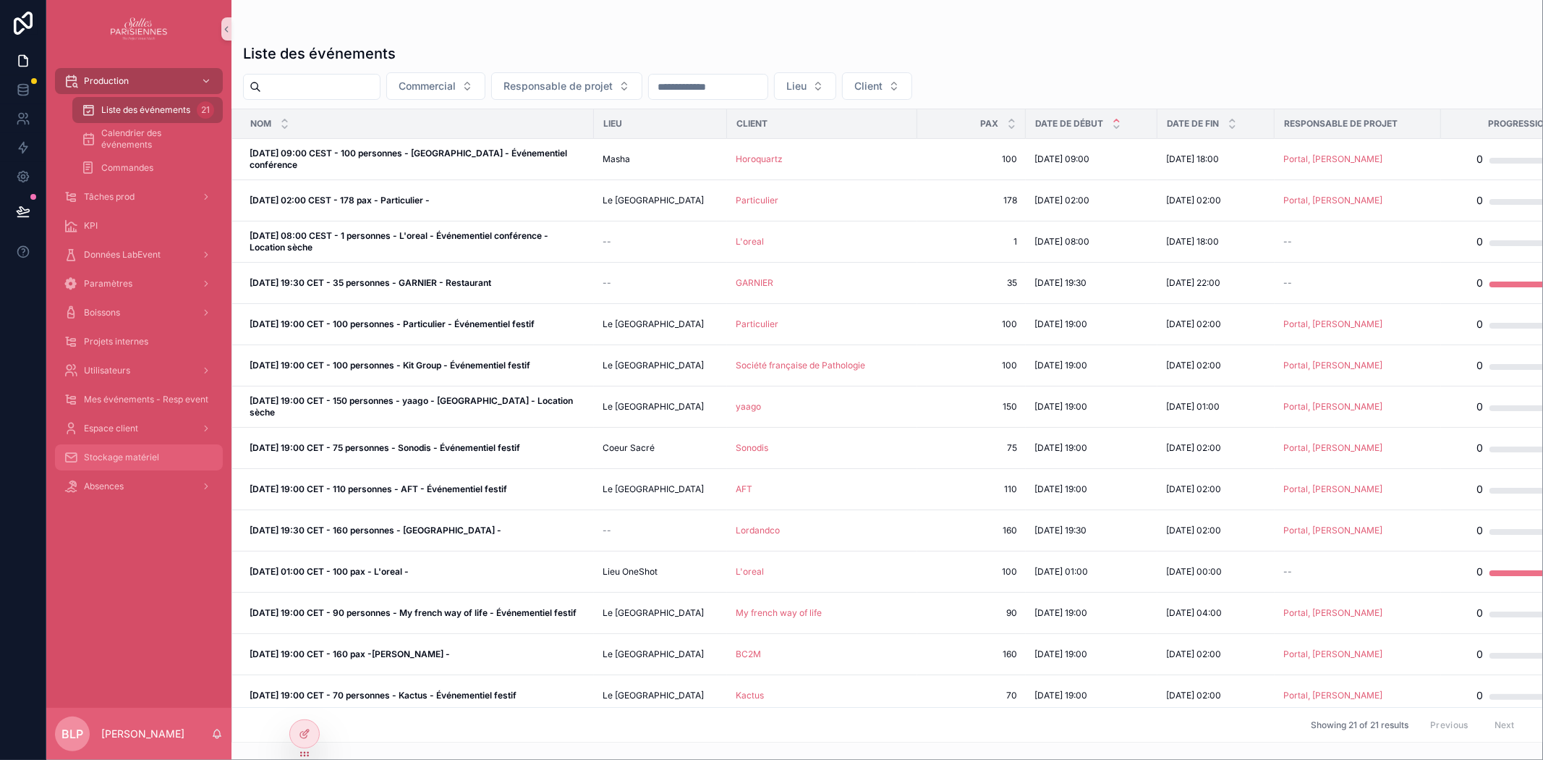
click at [100, 457] on span "Stockage matériel" at bounding box center [121, 458] width 75 height 12
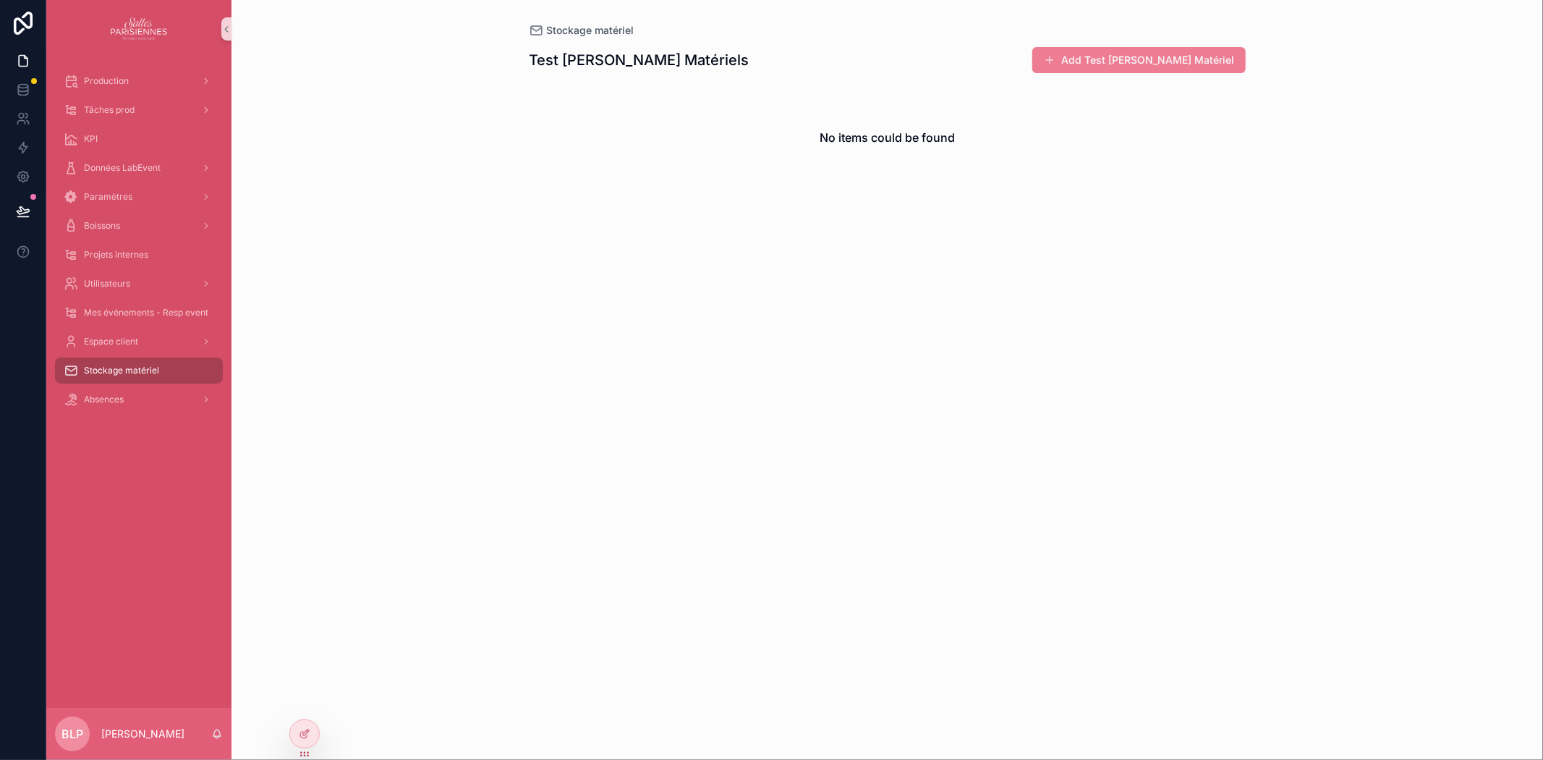
click at [1127, 53] on button "Add Test [PERSON_NAME] Matériel" at bounding box center [1139, 60] width 213 height 26
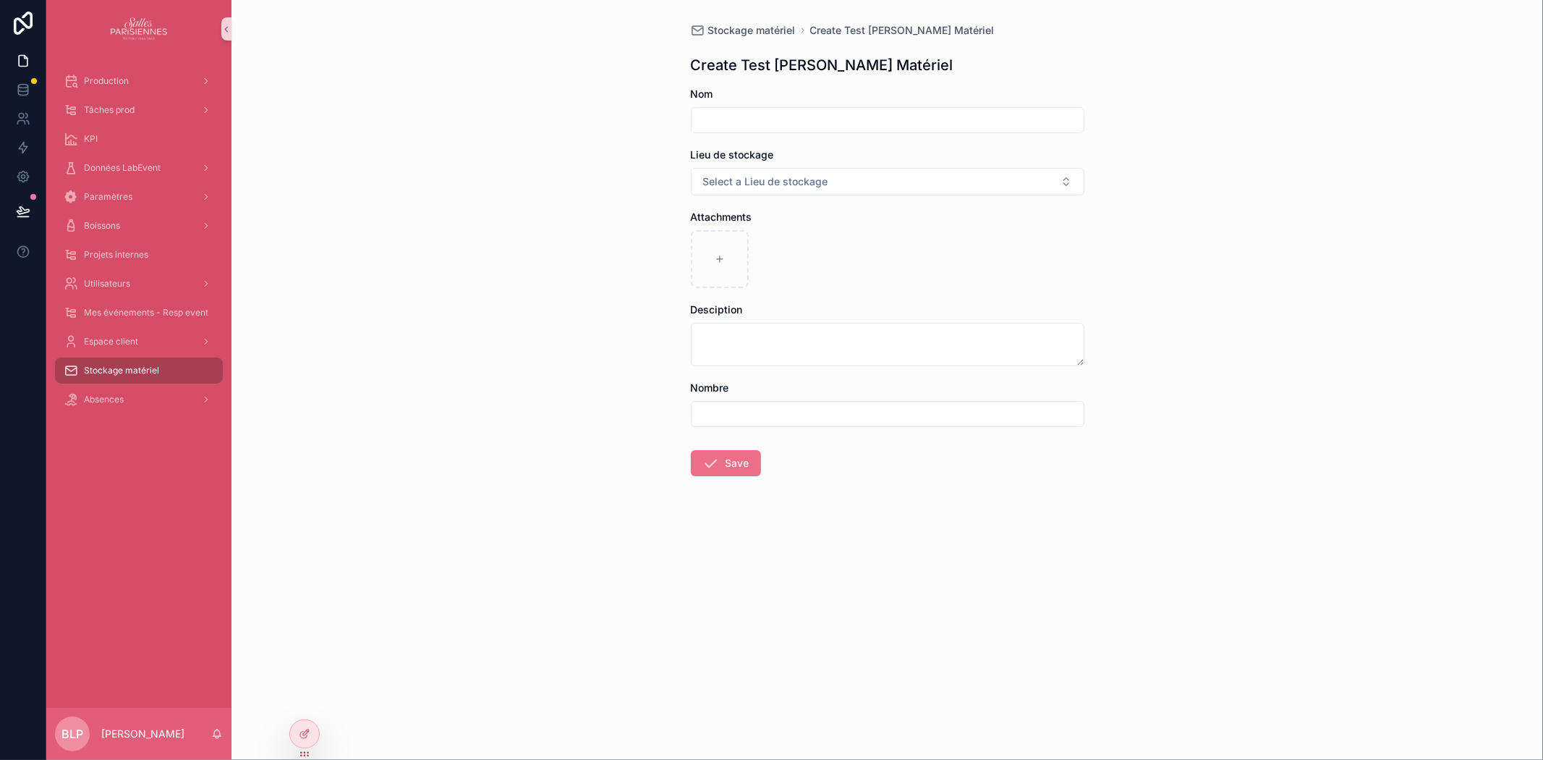
click at [792, 116] on input "scrollable content" at bounding box center [888, 120] width 392 height 20
type input "**********"
click at [732, 185] on span "Select a Lieu de stockage" at bounding box center [765, 181] width 125 height 14
click at [722, 233] on div "Bureau" at bounding box center [723, 239] width 30 height 13
click at [726, 252] on div "scrollable content" at bounding box center [720, 259] width 58 height 58
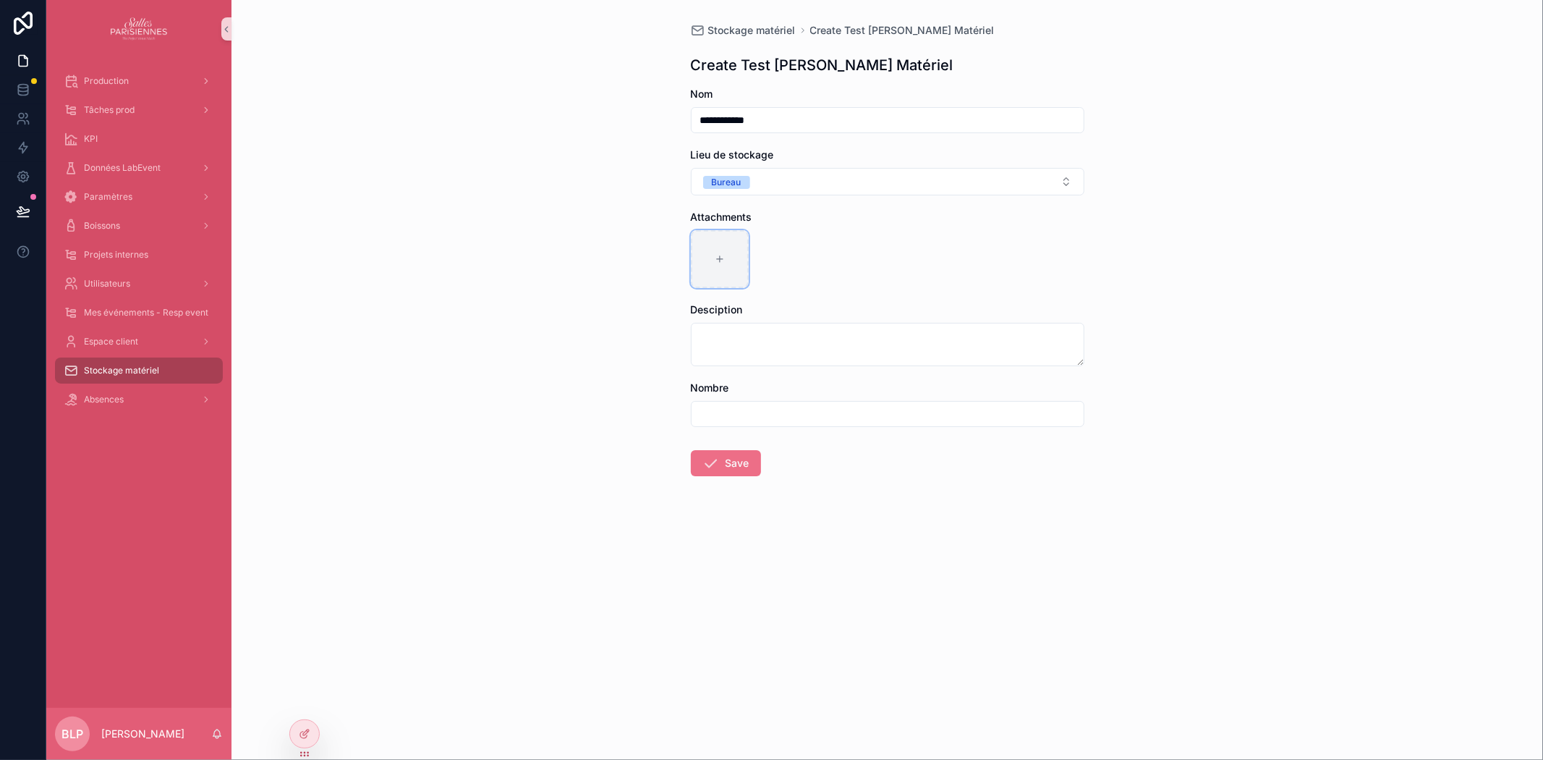
type input "**********"
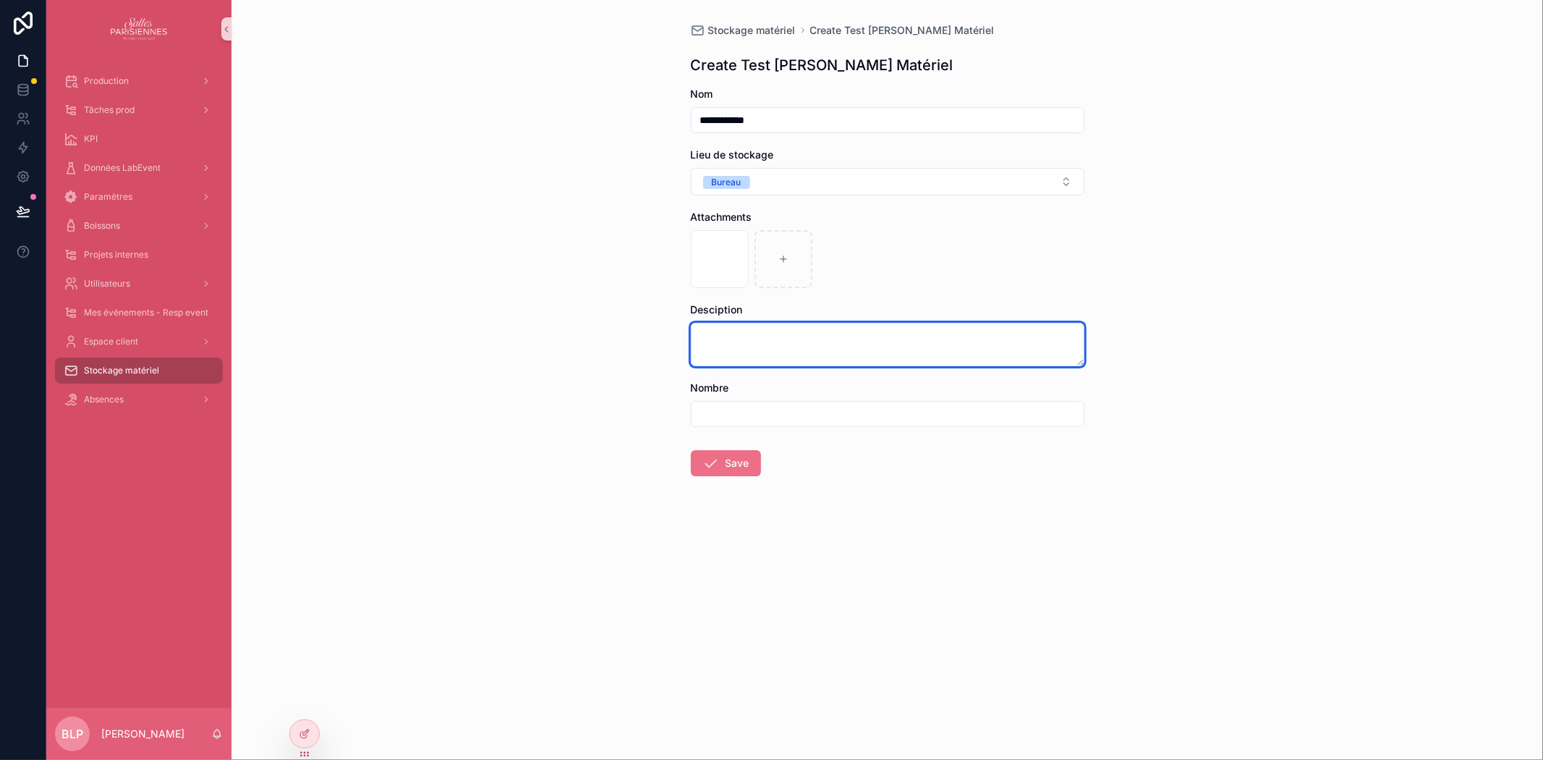
click at [717, 345] on textarea "scrollable content" at bounding box center [888, 344] width 394 height 43
type textarea "**********"
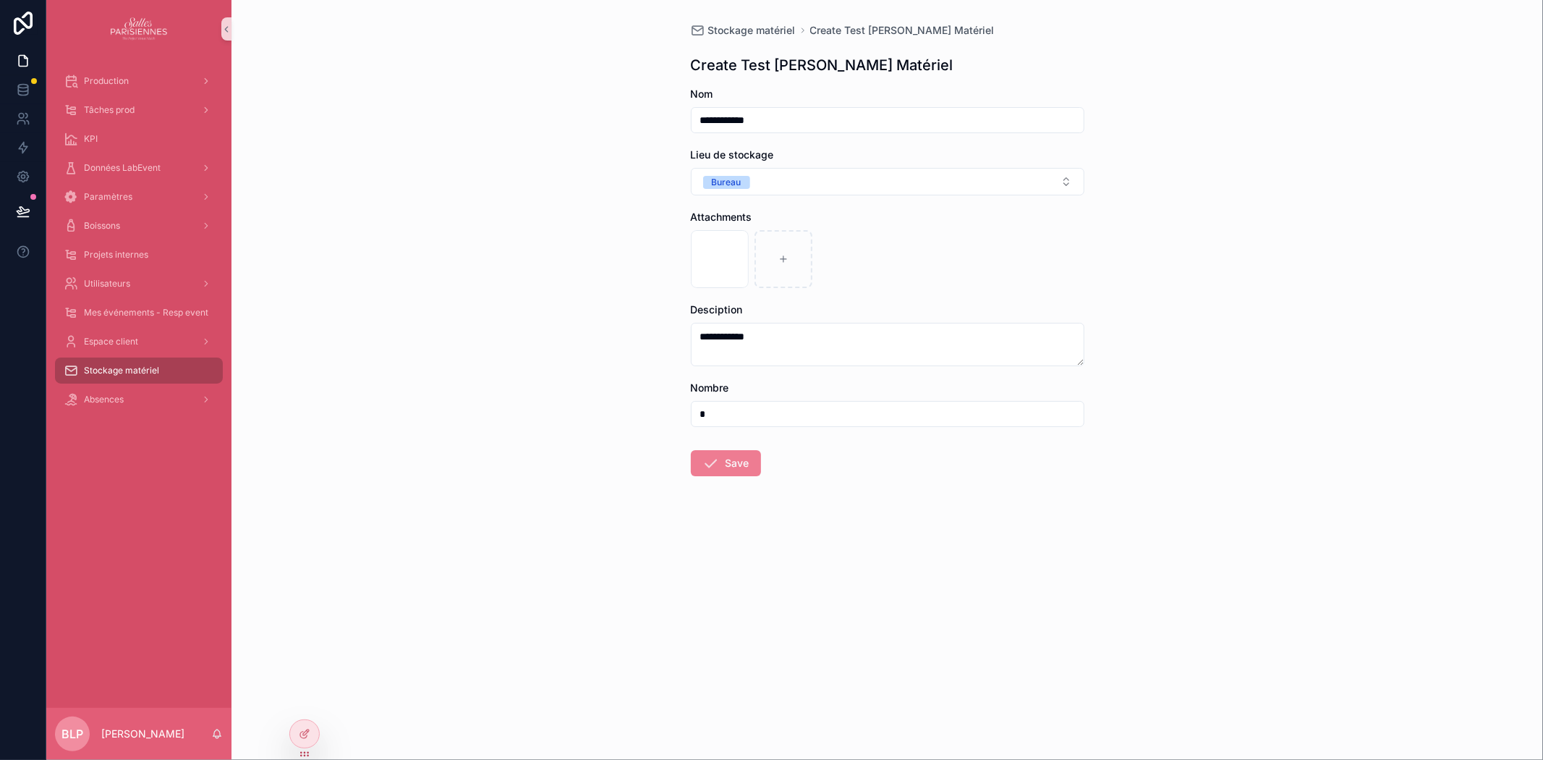
type input "*"
click at [711, 465] on icon "scrollable content" at bounding box center [711, 462] width 17 height 17
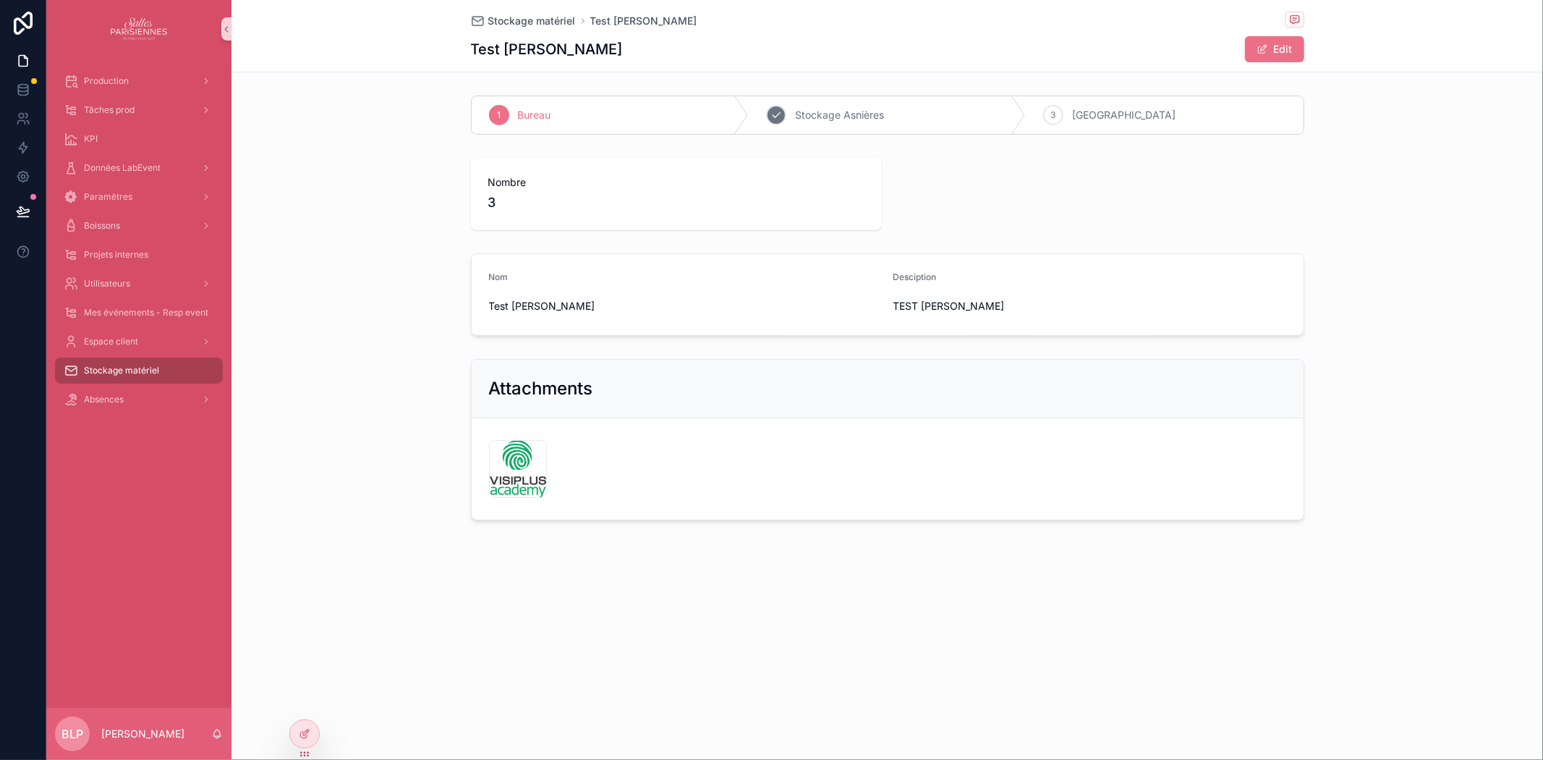
click at [866, 114] on span "Stockage Asnières" at bounding box center [839, 115] width 89 height 14
click at [641, 114] on div "Bureau" at bounding box center [610, 115] width 277 height 38
click at [623, 116] on div "Bureau" at bounding box center [610, 115] width 277 height 38
click at [757, 114] on div "2 Stockage Asnières" at bounding box center [887, 115] width 277 height 38
click at [1033, 111] on div "3 Théâtre du Renard" at bounding box center [1164, 115] width 277 height 38
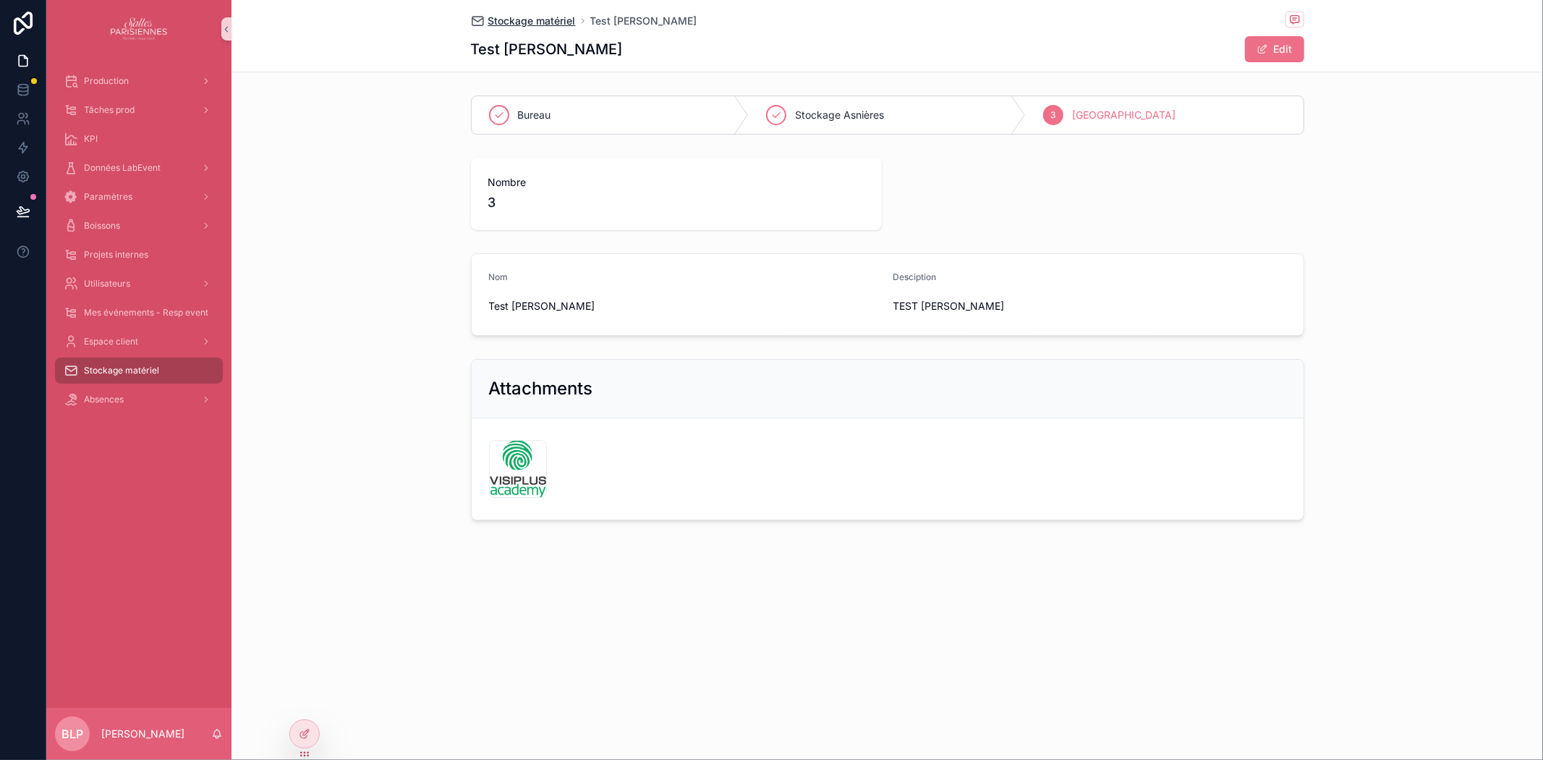
click at [525, 17] on span "Stockage matériel" at bounding box center [532, 21] width 88 height 14
